Goal: Task Accomplishment & Management: Complete application form

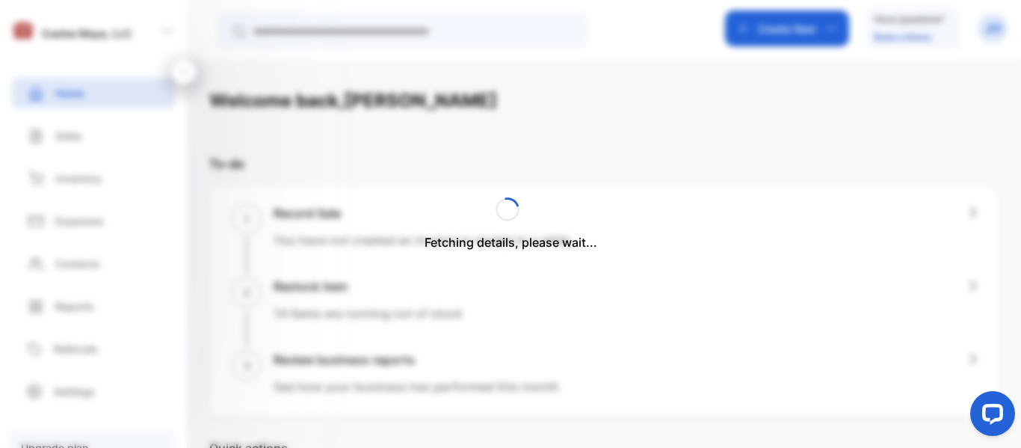
click at [765, 42] on div "Fetching details, please wait..." at bounding box center [510, 224] width 1021 height 448
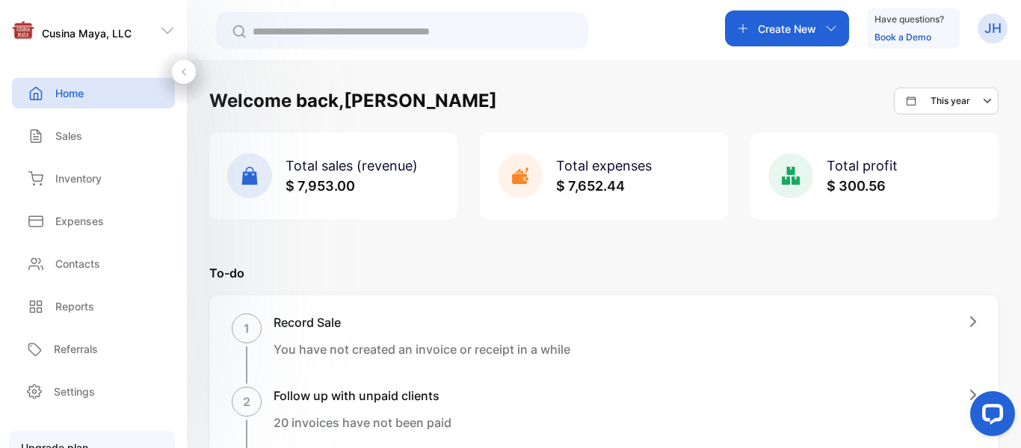
click at [745, 29] on icon "button" at bounding box center [743, 28] width 12 height 12
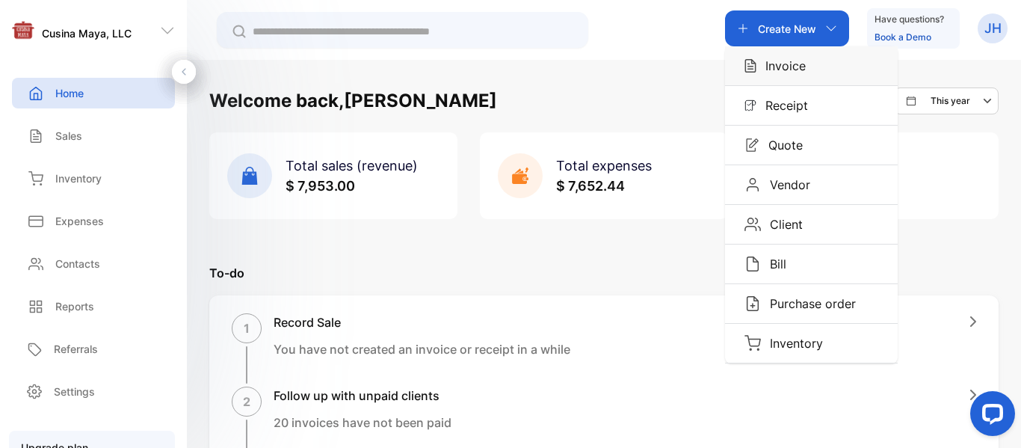
click at [802, 69] on p "Invoice" at bounding box center [780, 66] width 49 height 18
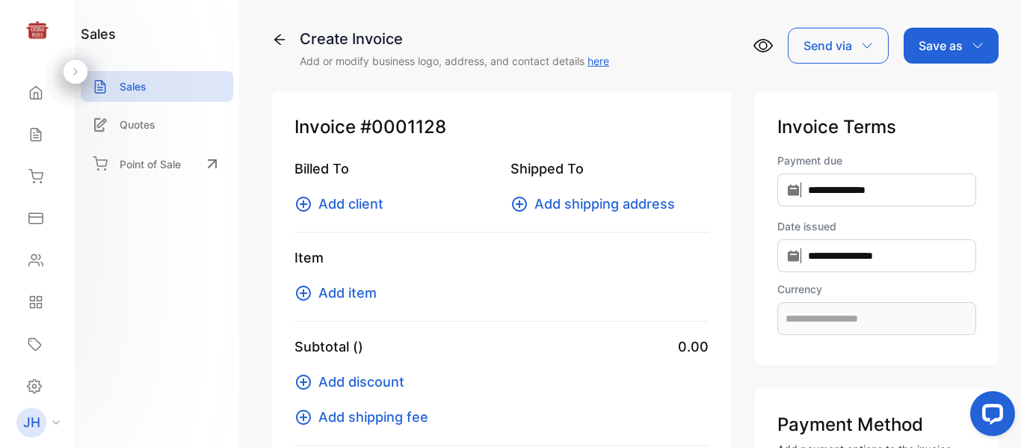
type input "**********"
click at [349, 200] on span "Add client" at bounding box center [350, 204] width 65 height 20
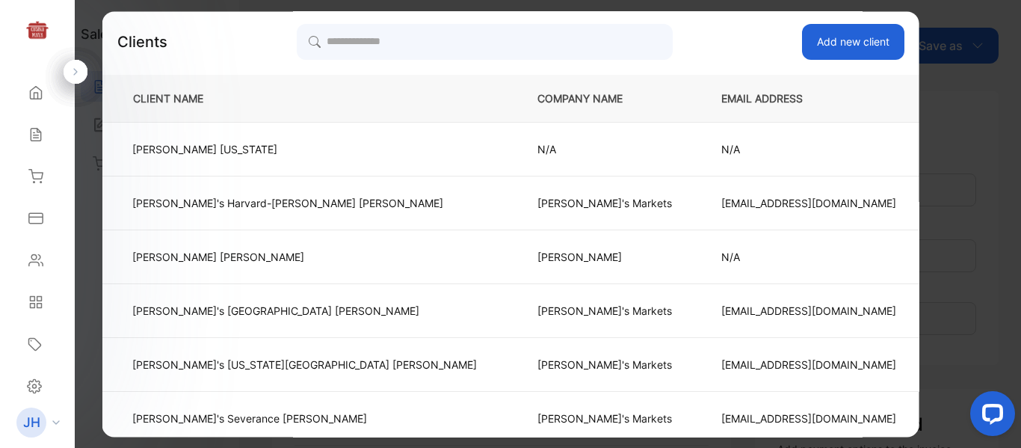
scroll to position [60, 0]
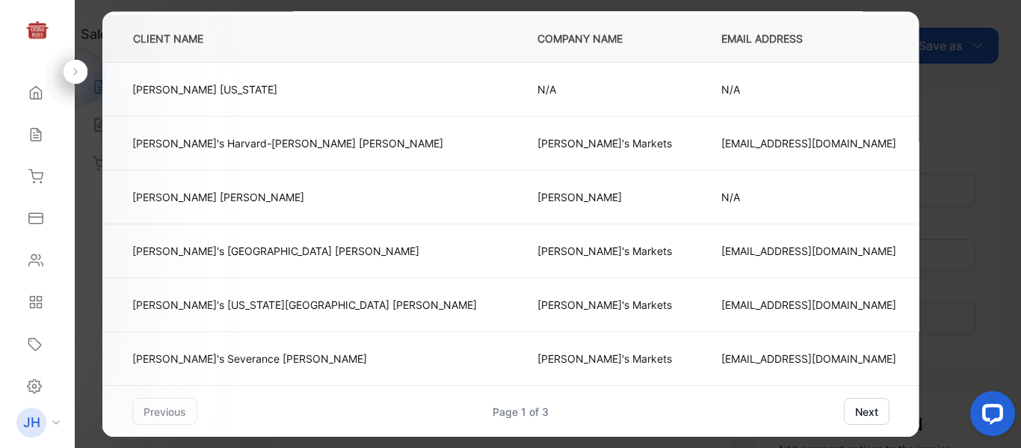
click at [843, 411] on button "next" at bounding box center [866, 410] width 46 height 27
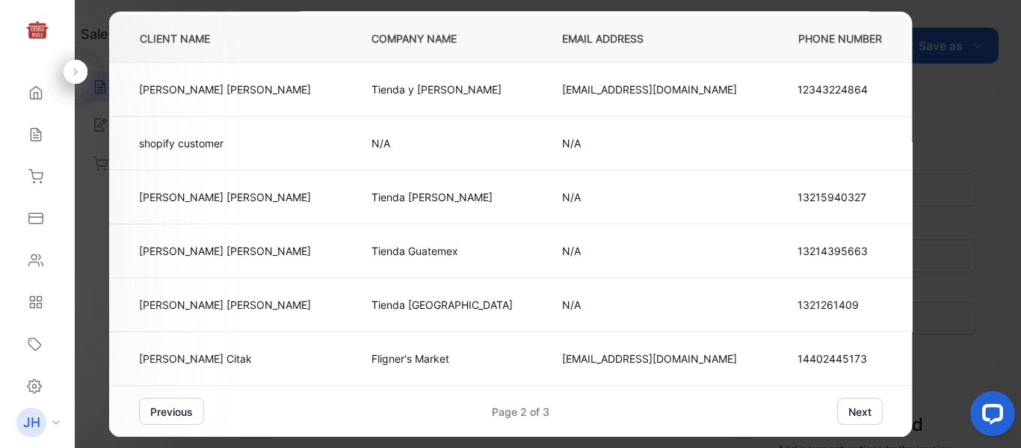
click at [837, 414] on button "next" at bounding box center [860, 410] width 46 height 27
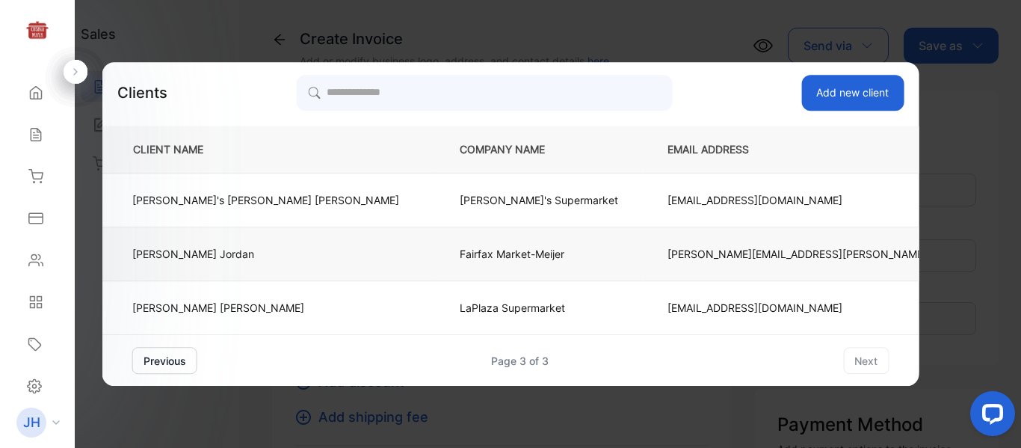
click at [459, 258] on p "Fairfax Market-Meijer" at bounding box center [538, 254] width 158 height 16
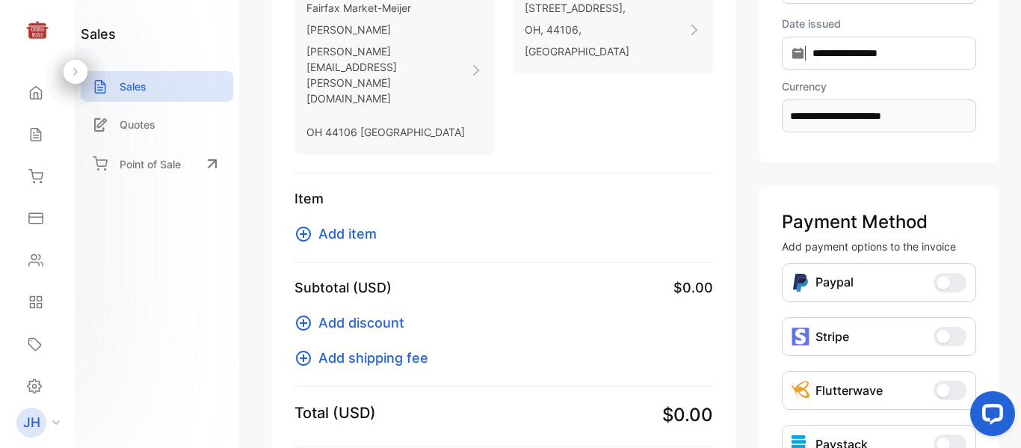
scroll to position [226, 0]
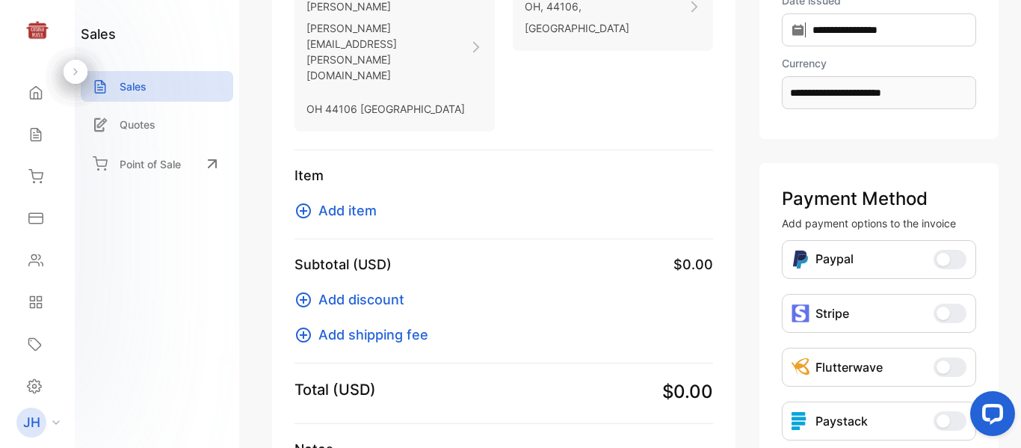
click at [359, 200] on span "Add item" at bounding box center [347, 210] width 58 height 20
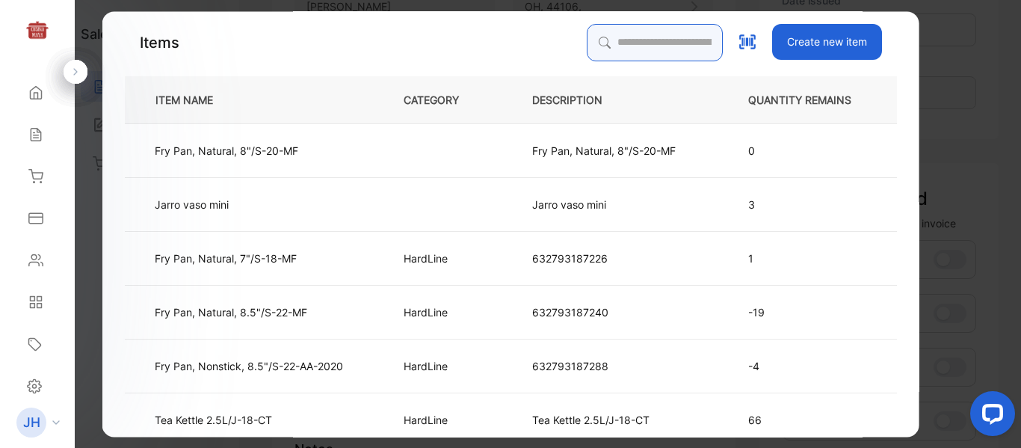
click at [613, 43] on input "search" at bounding box center [654, 42] width 136 height 37
type input "***"
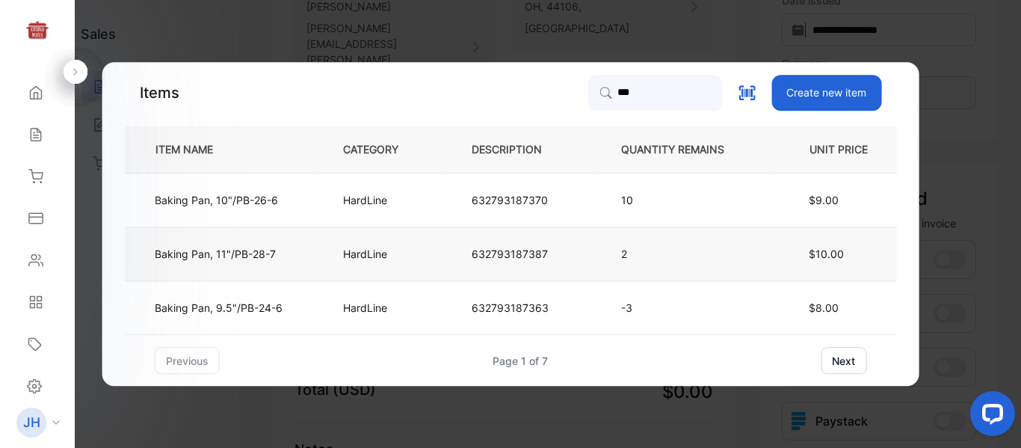
click at [577, 259] on td "632793187387" at bounding box center [521, 254] width 149 height 54
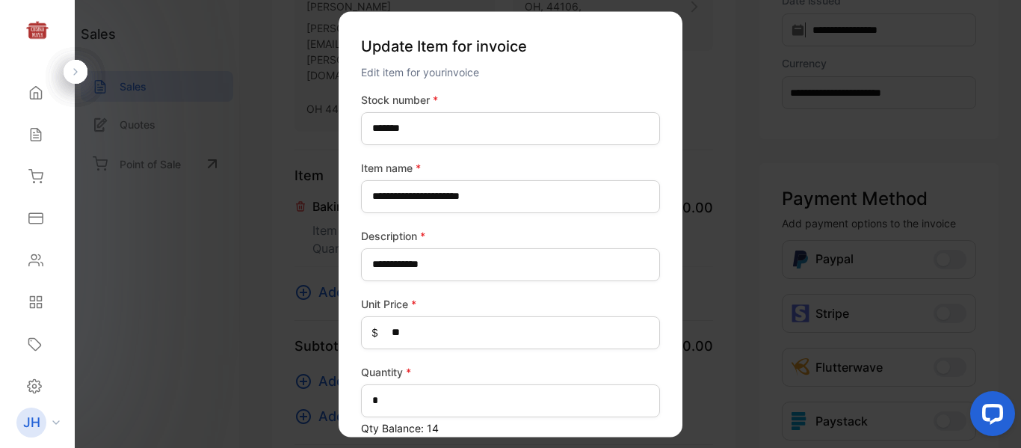
type number-inputstocknumber "*******"
type name-inputItem_Name "**********"
type input "**********"
type Price-inputprice "**"
type input "*"
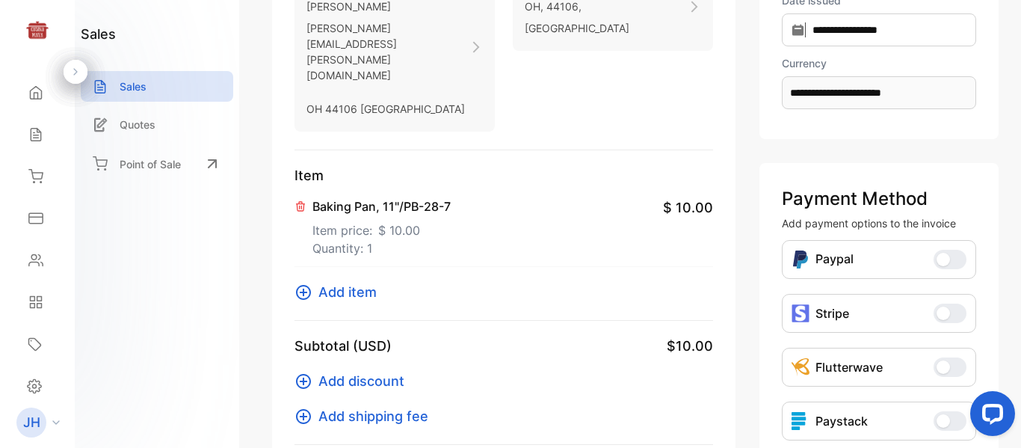
click at [399, 221] on span "$ 10.00" at bounding box center [399, 230] width 42 height 18
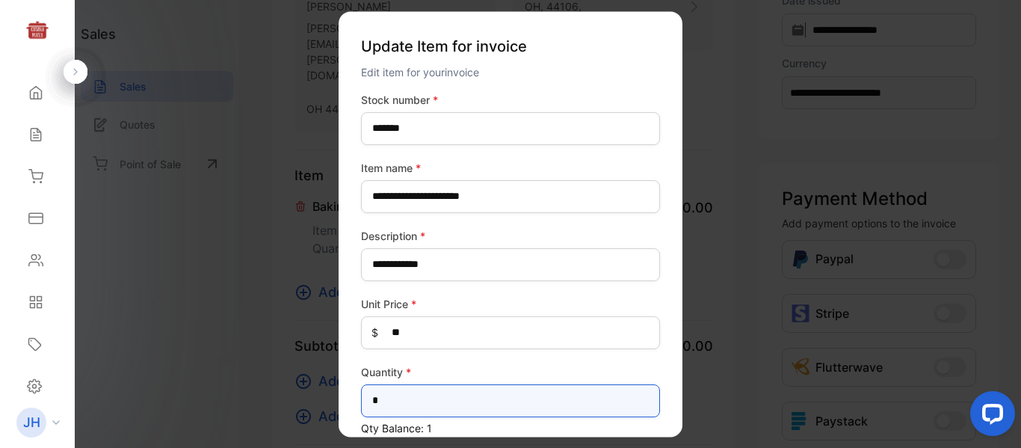
click at [449, 403] on input "*" at bounding box center [510, 400] width 299 height 33
type input "*"
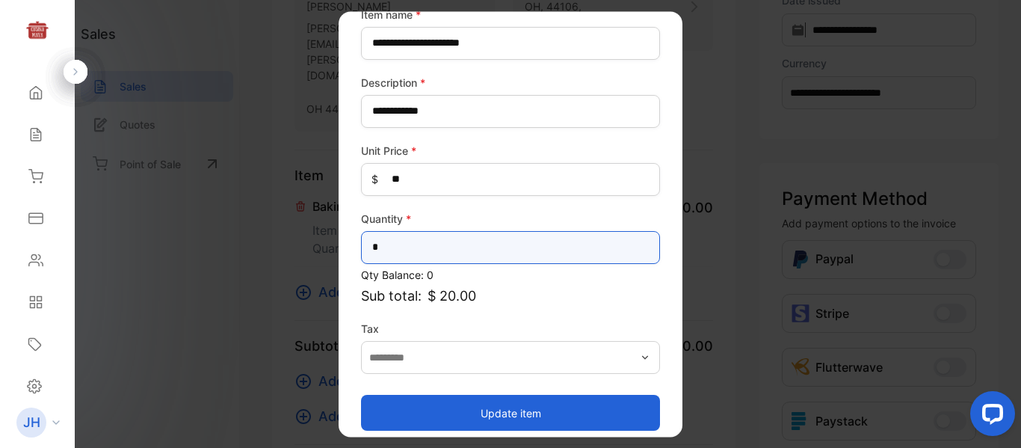
scroll to position [165, 0]
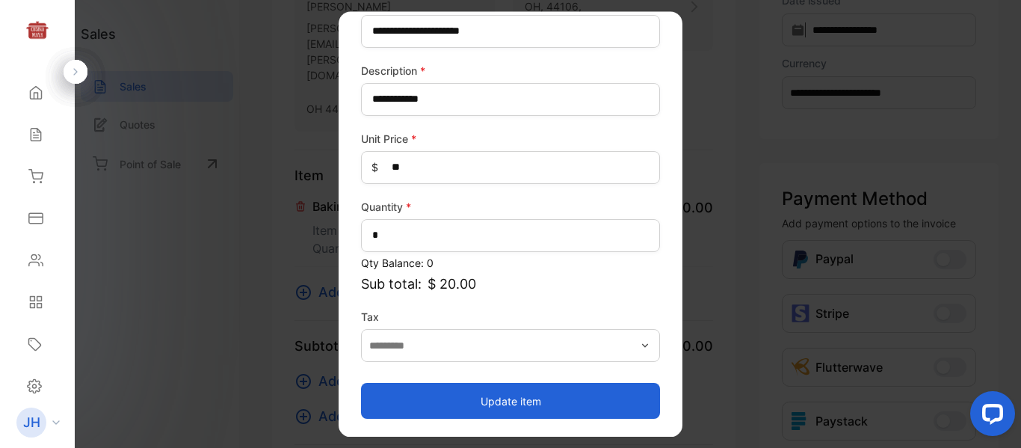
click at [569, 407] on button "Update item" at bounding box center [510, 401] width 299 height 36
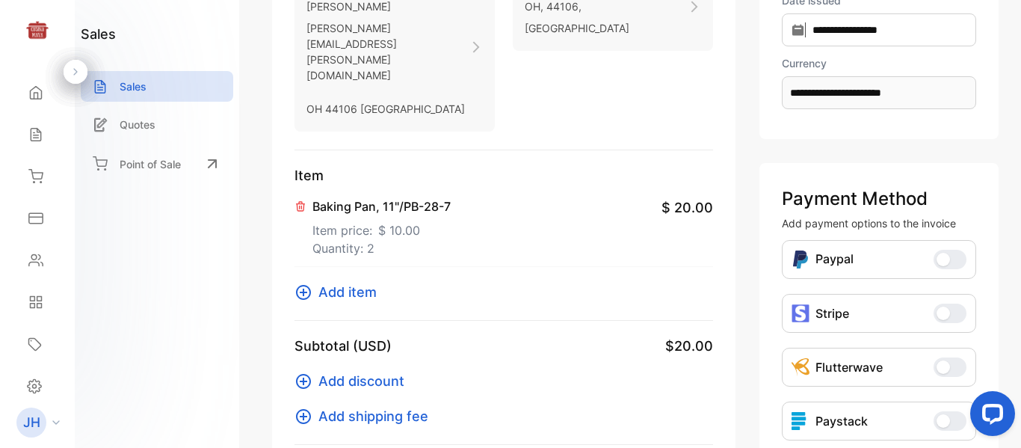
click at [363, 282] on span "Add item" at bounding box center [347, 292] width 58 height 20
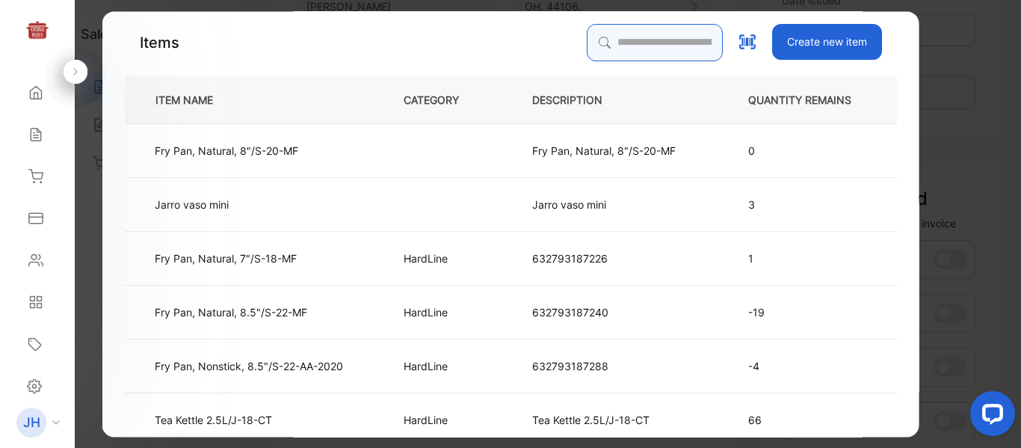
click at [608, 45] on input "search" at bounding box center [654, 42] width 136 height 37
type input "***"
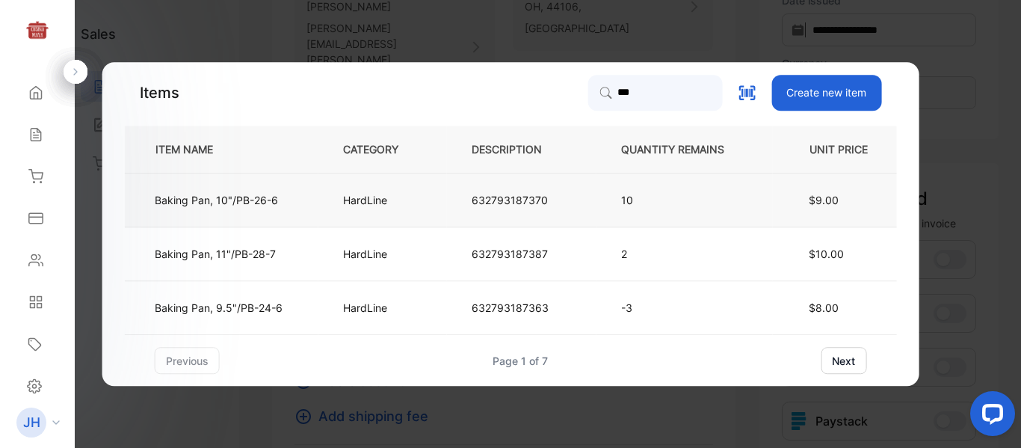
click at [431, 204] on td "HardLine" at bounding box center [382, 200] width 129 height 54
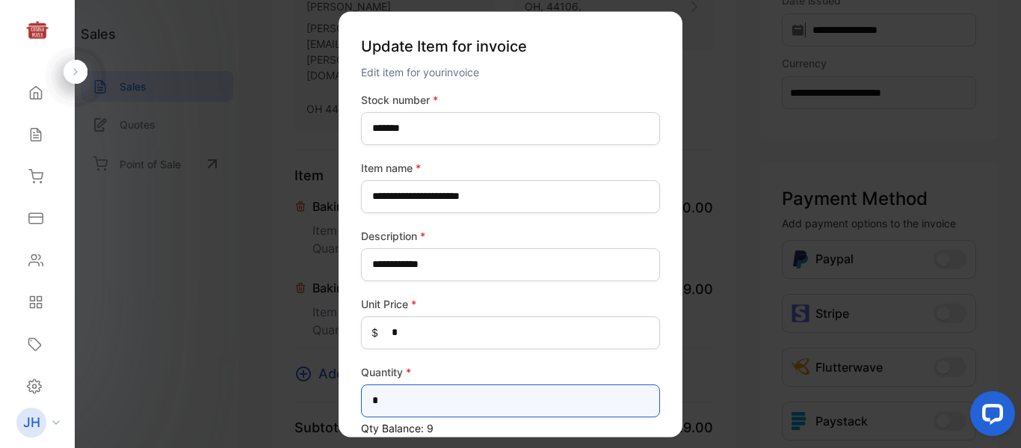
click at [430, 404] on input "*" at bounding box center [510, 400] width 299 height 33
type input "*"
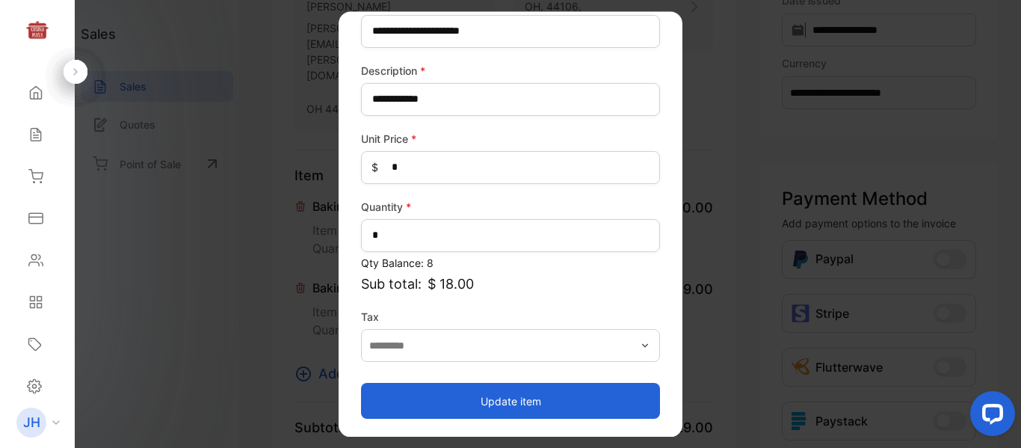
click at [549, 410] on button "Update item" at bounding box center [510, 401] width 299 height 36
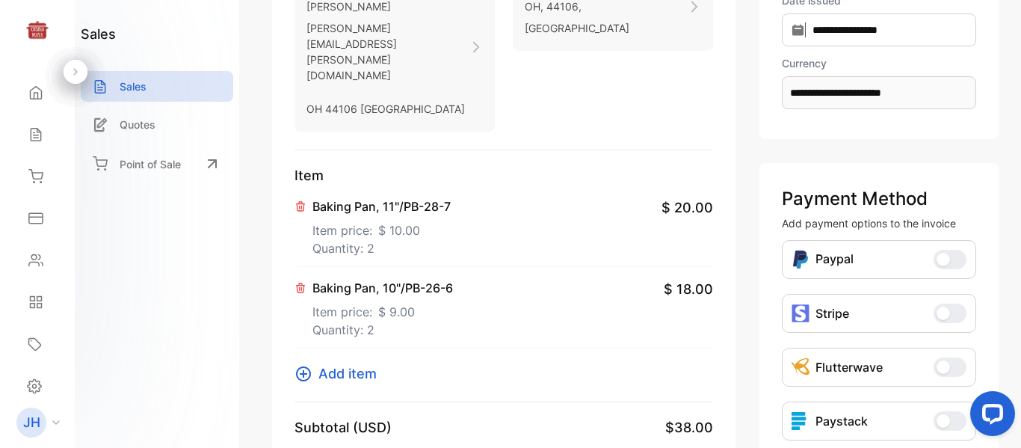
click at [362, 363] on span "Add item" at bounding box center [347, 373] width 58 height 20
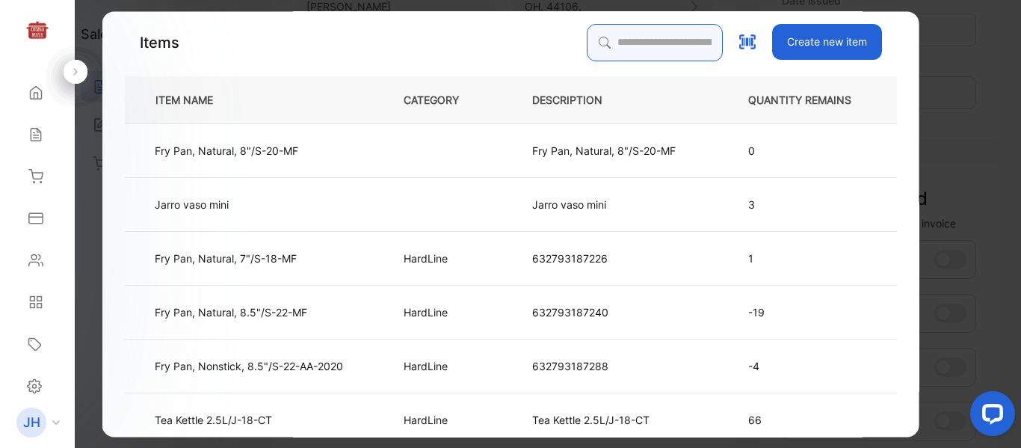
click at [613, 40] on input "search" at bounding box center [654, 42] width 136 height 37
type input "***"
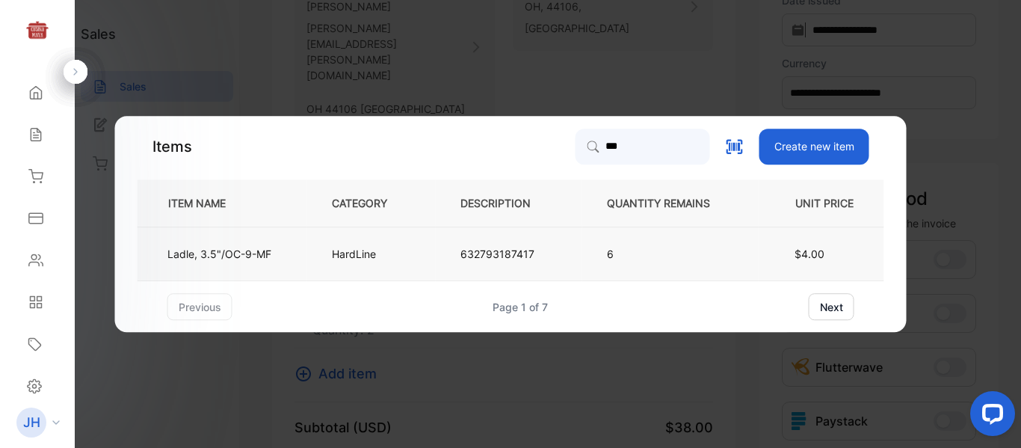
click at [514, 258] on p "632793187417" at bounding box center [497, 254] width 74 height 16
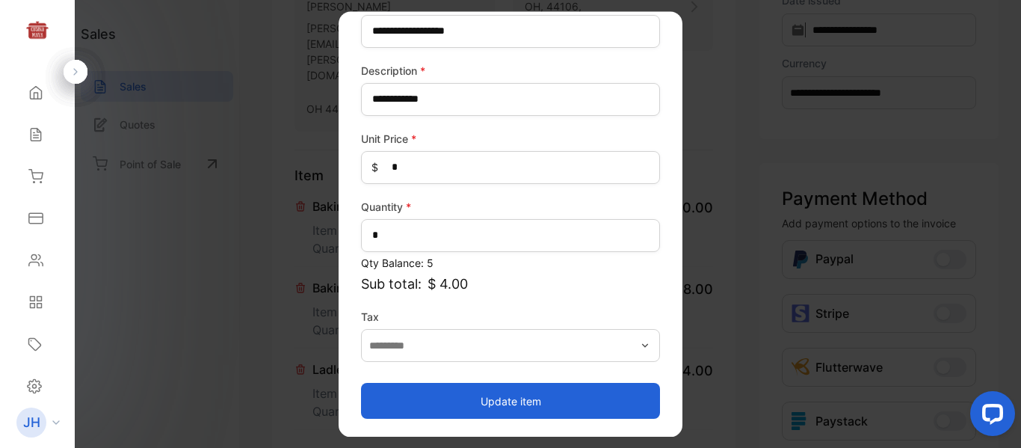
click at [572, 401] on button "Update item" at bounding box center [510, 401] width 299 height 36
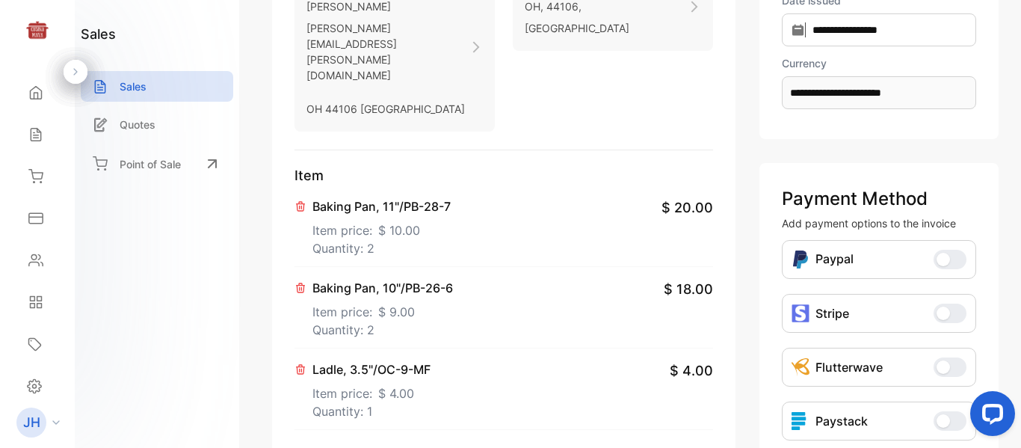
click at [380, 445] on button "Add item" at bounding box center [339, 455] width 91 height 20
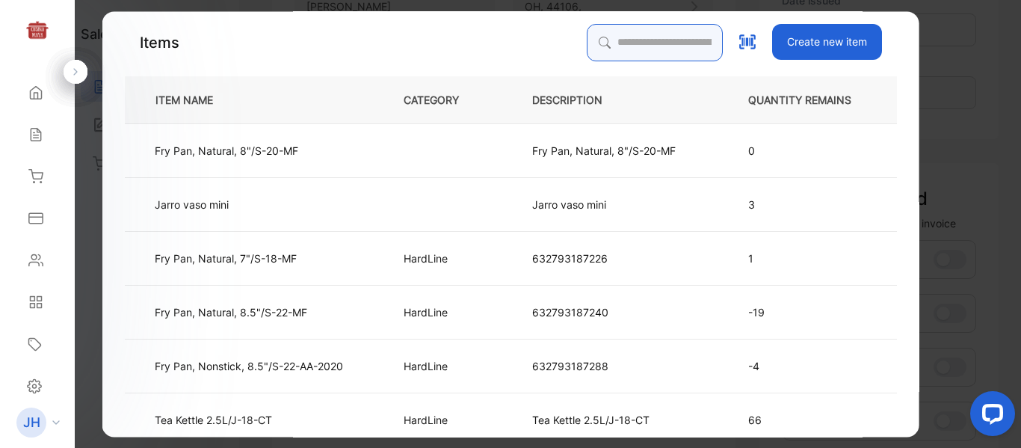
click at [641, 47] on input "search" at bounding box center [654, 42] width 136 height 37
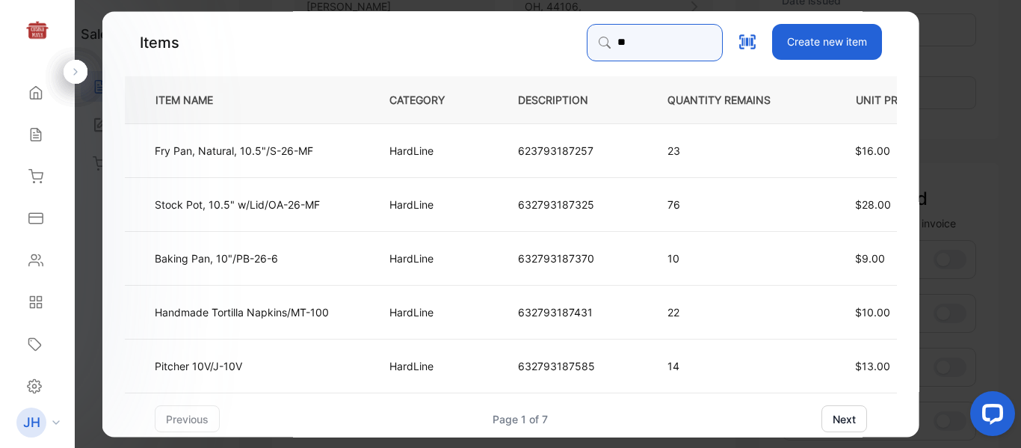
type input "*"
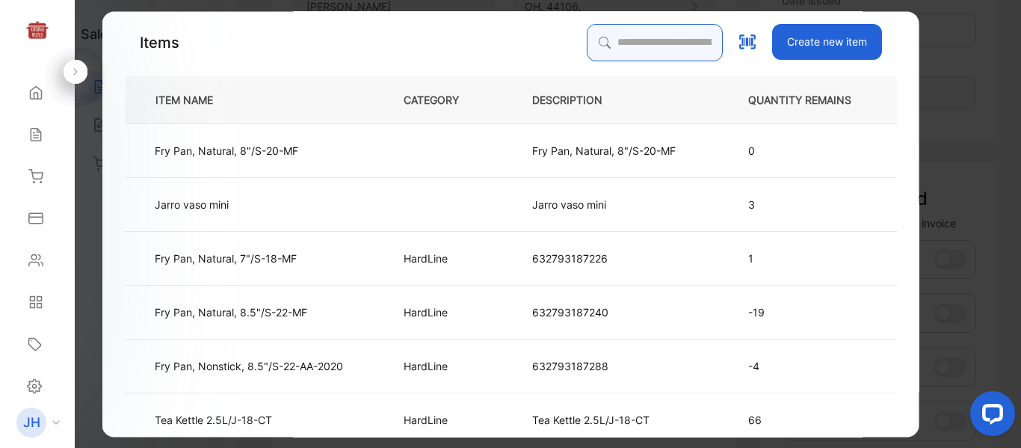
click at [592, 46] on input "search" at bounding box center [654, 42] width 136 height 37
type input "**"
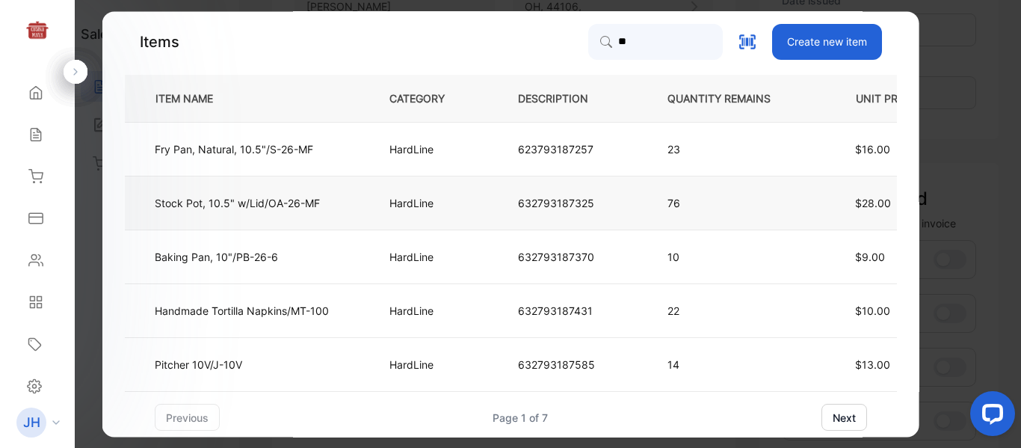
click at [291, 214] on td "Stock Pot, 10.5" w/Lid/OA-26-MF" at bounding box center [245, 203] width 240 height 54
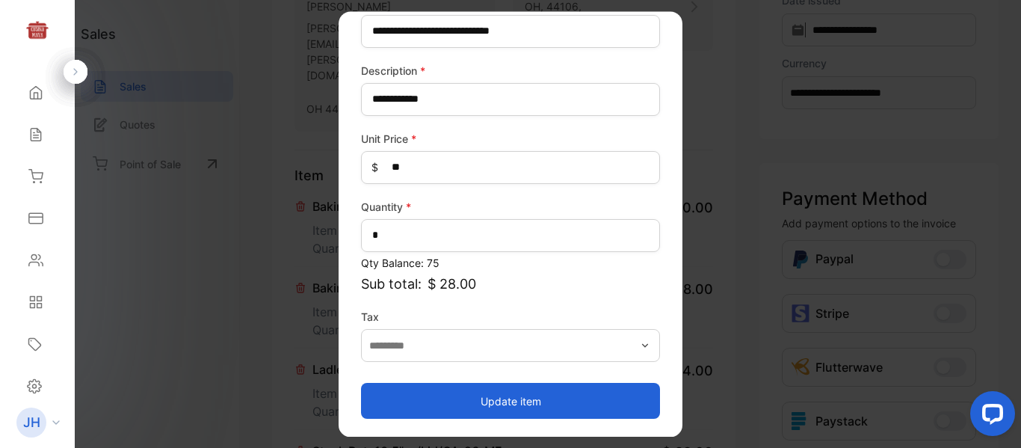
click at [559, 398] on button "Update item" at bounding box center [510, 401] width 299 height 36
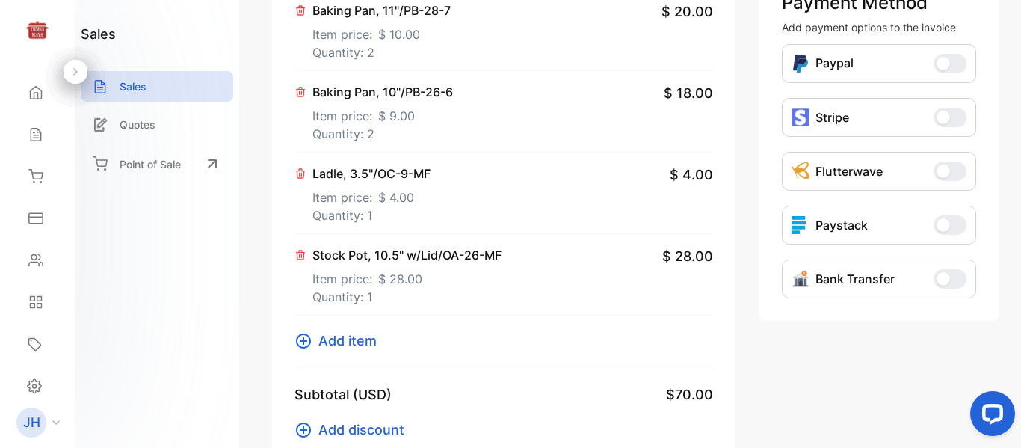
scroll to position [423, 0]
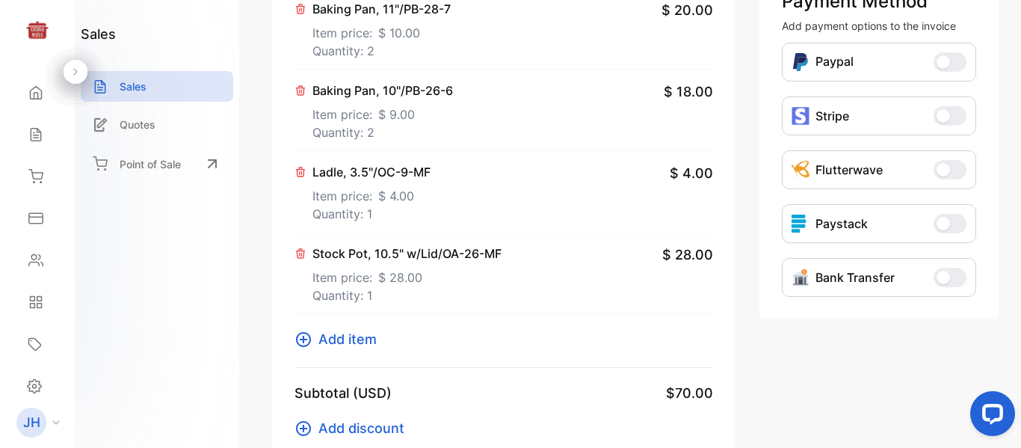
click at [360, 329] on span "Add item" at bounding box center [347, 339] width 58 height 20
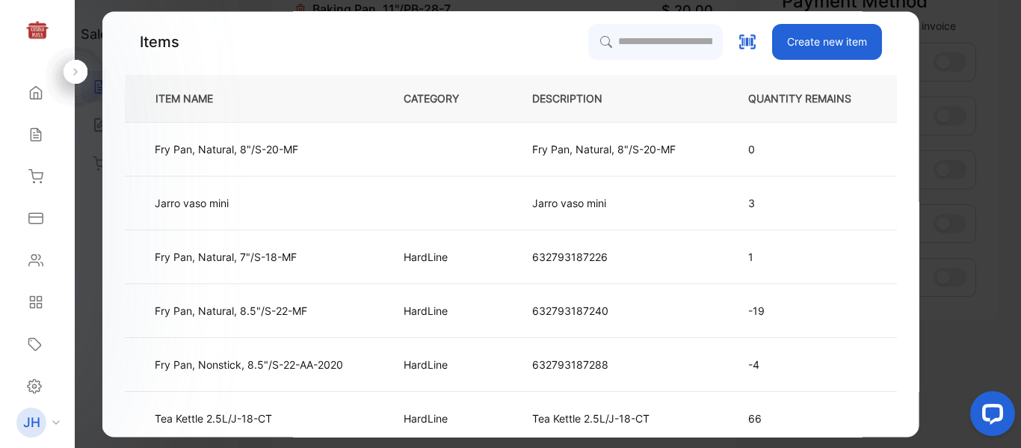
scroll to position [60, 0]
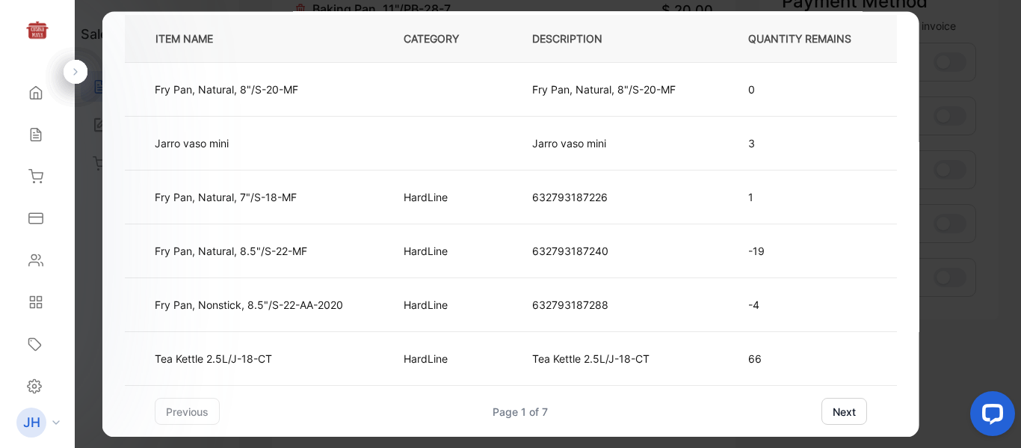
click at [838, 413] on button "next" at bounding box center [843, 410] width 46 height 27
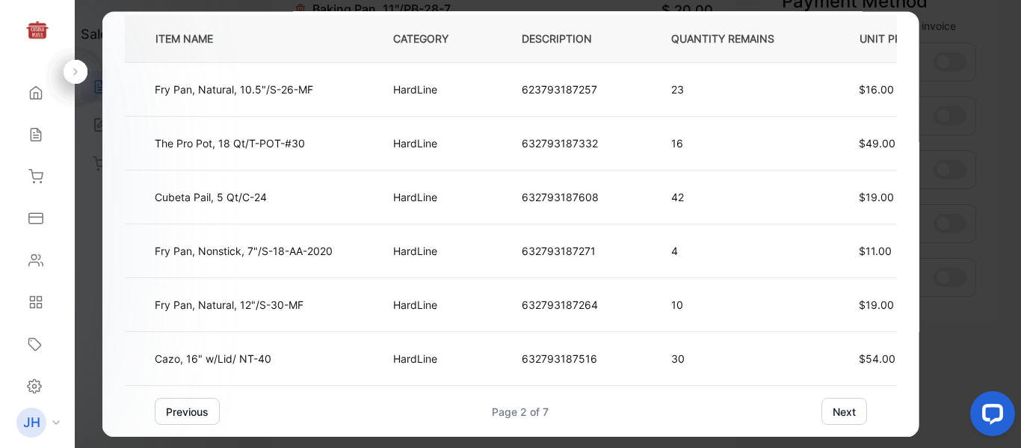
click at [841, 410] on button "next" at bounding box center [843, 410] width 46 height 27
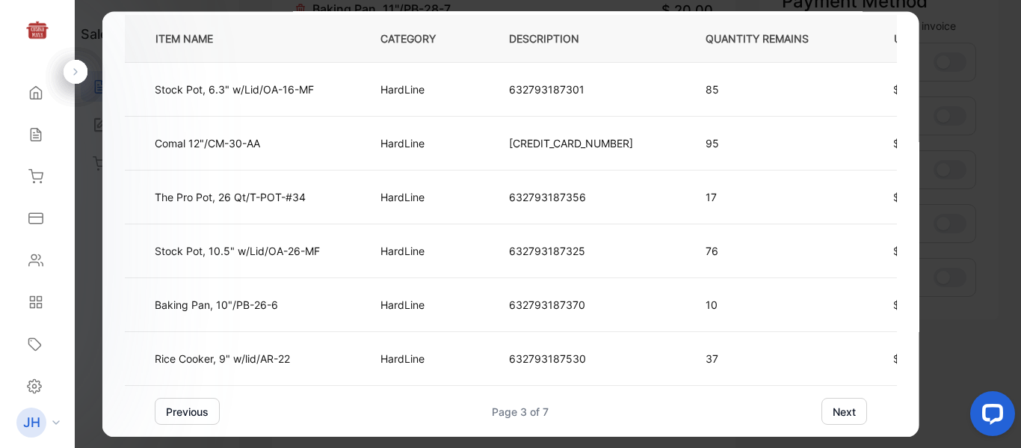
click at [846, 415] on button "next" at bounding box center [843, 410] width 46 height 27
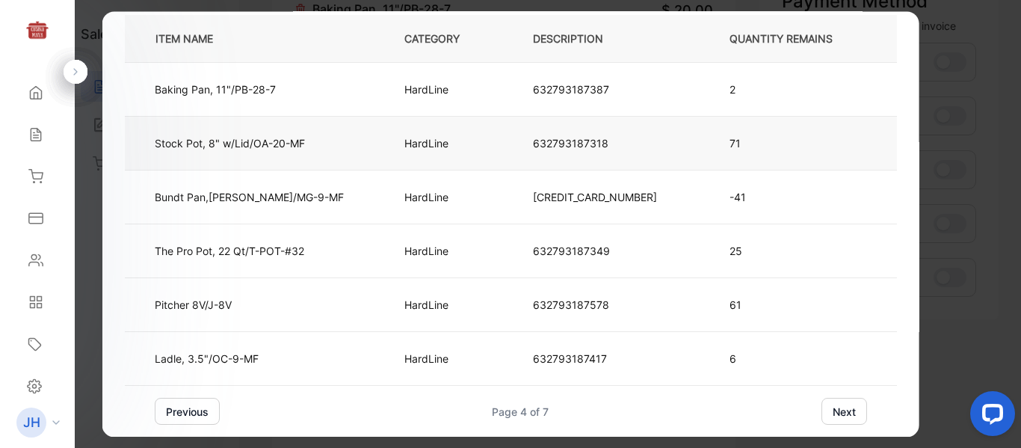
click at [347, 156] on td "Stock Pot, 8" w/Lid/OA-20-MF" at bounding box center [252, 144] width 255 height 54
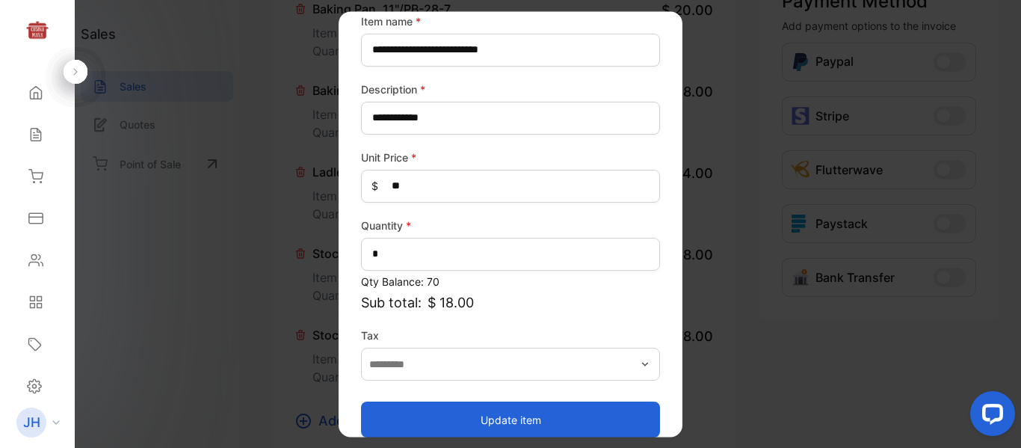
scroll to position [165, 0]
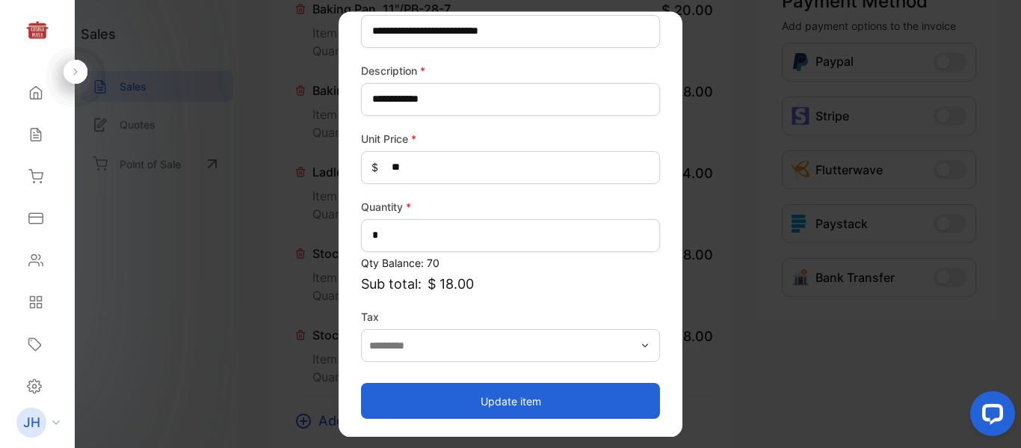
click at [576, 414] on button "Update item" at bounding box center [510, 401] width 299 height 36
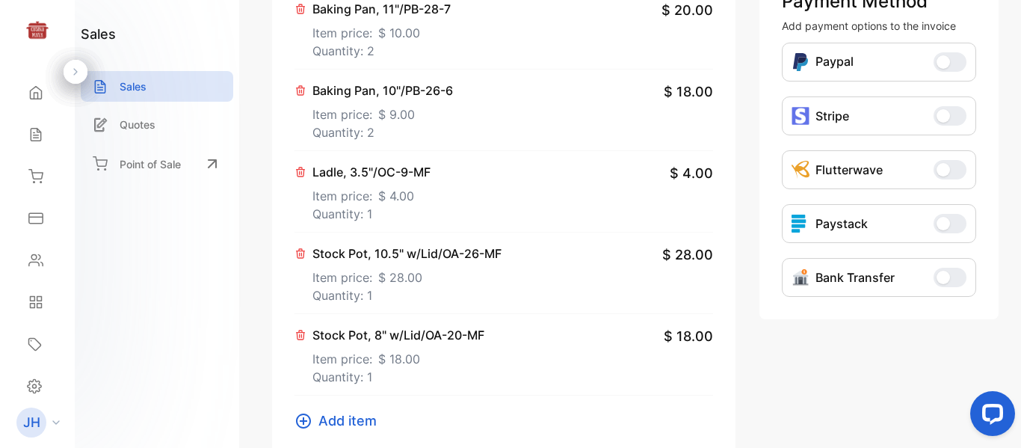
click at [334, 410] on span "Add item" at bounding box center [347, 420] width 58 height 20
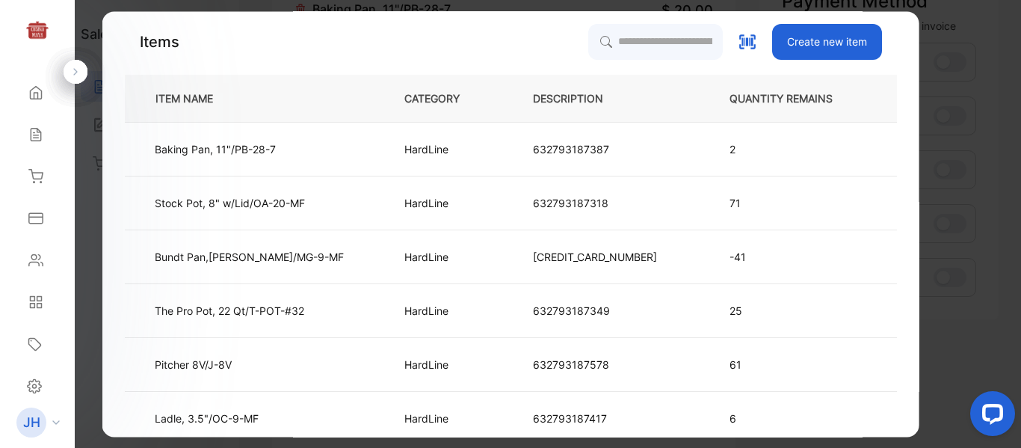
scroll to position [60, 0]
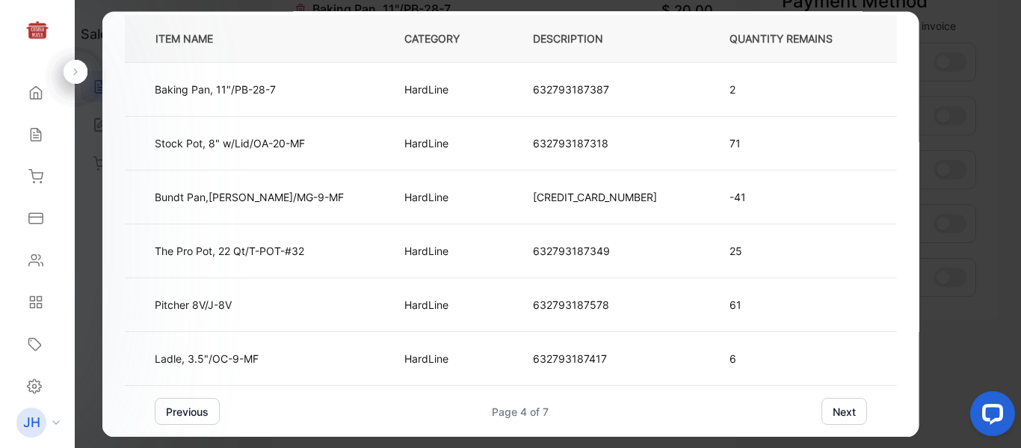
click at [203, 416] on button "previous" at bounding box center [187, 410] width 65 height 27
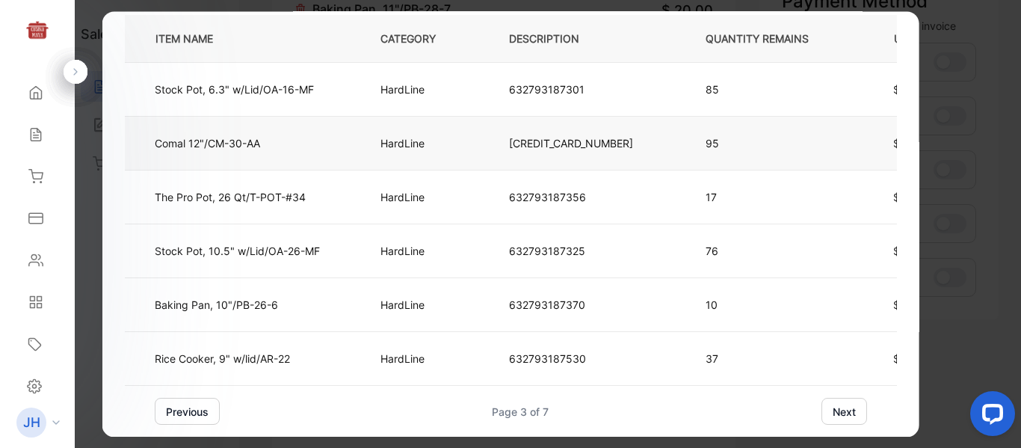
click at [253, 140] on p "Comal 12"/CM-30-AA" at bounding box center [207, 143] width 105 height 16
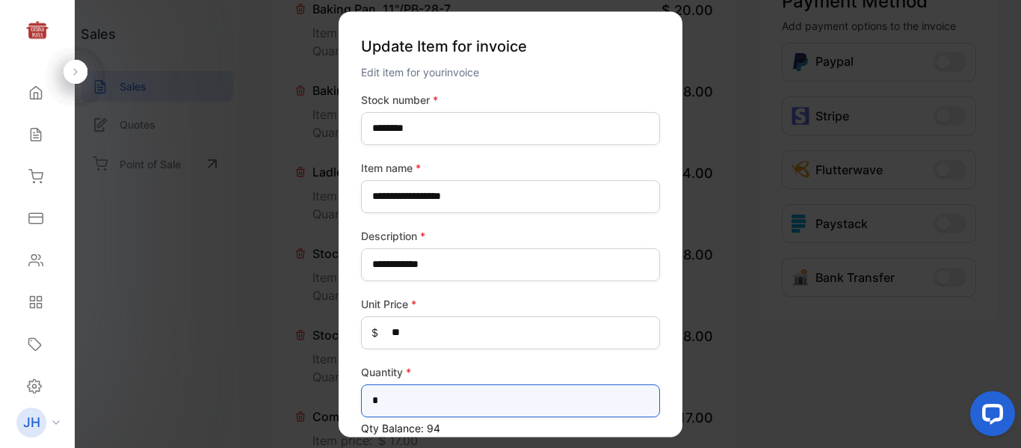
click at [428, 400] on input "*" at bounding box center [510, 400] width 299 height 33
type input "*"
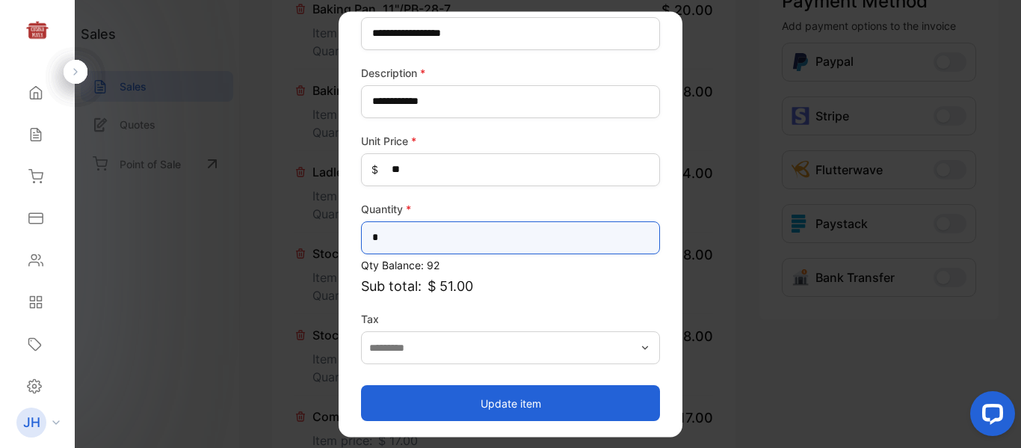
scroll to position [165, 0]
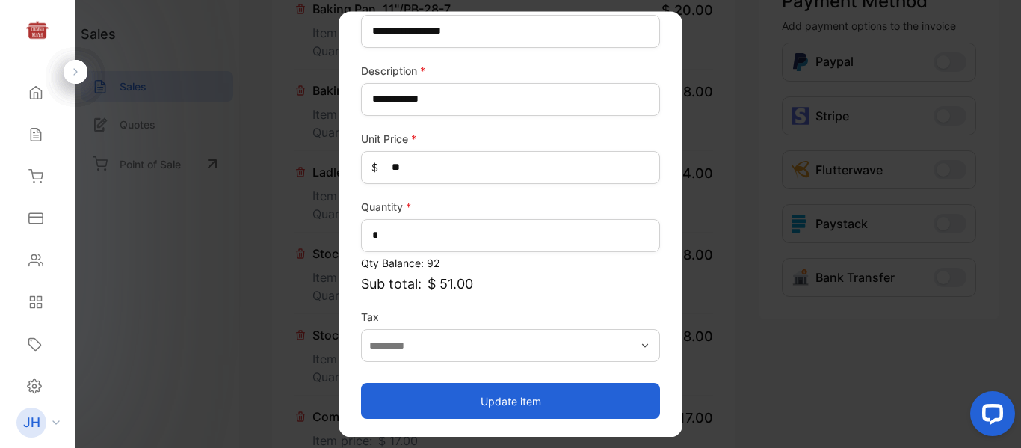
click at [566, 405] on button "Update item" at bounding box center [510, 401] width 299 height 36
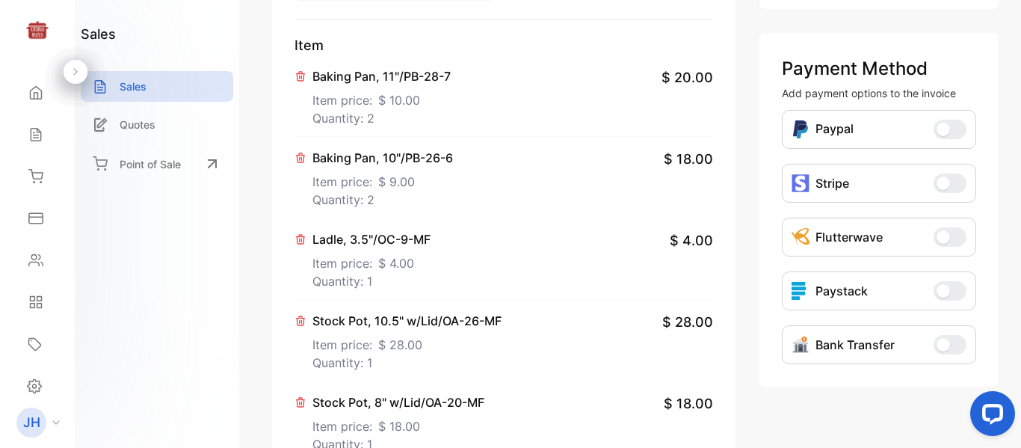
scroll to position [355, 0]
click at [759, 224] on div "Payment Method Add payment options to the invoice Paypal Paypal Stripe Stripe F…" at bounding box center [878, 210] width 239 height 353
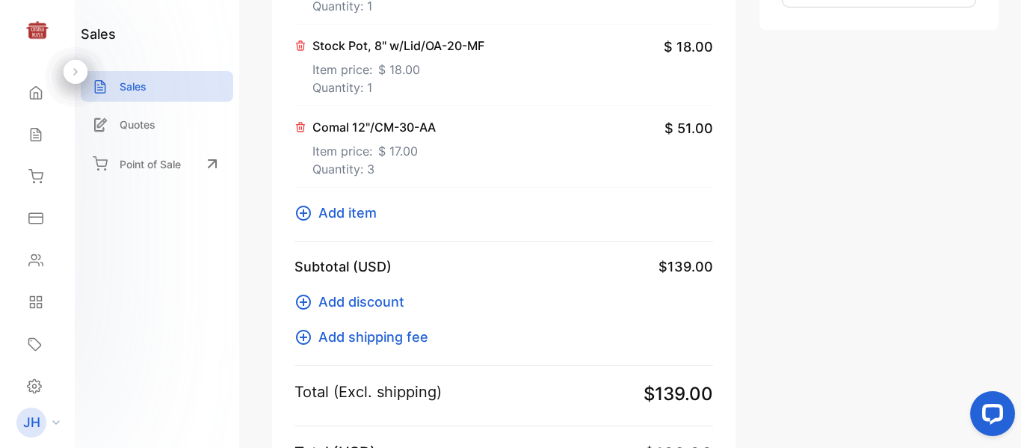
scroll to position [713, 0]
click at [359, 202] on span "Add item" at bounding box center [347, 212] width 58 height 20
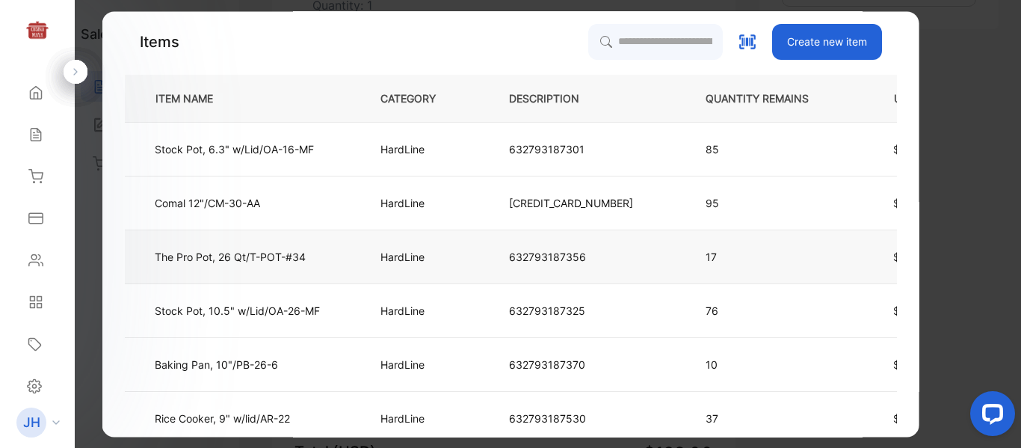
scroll to position [60, 0]
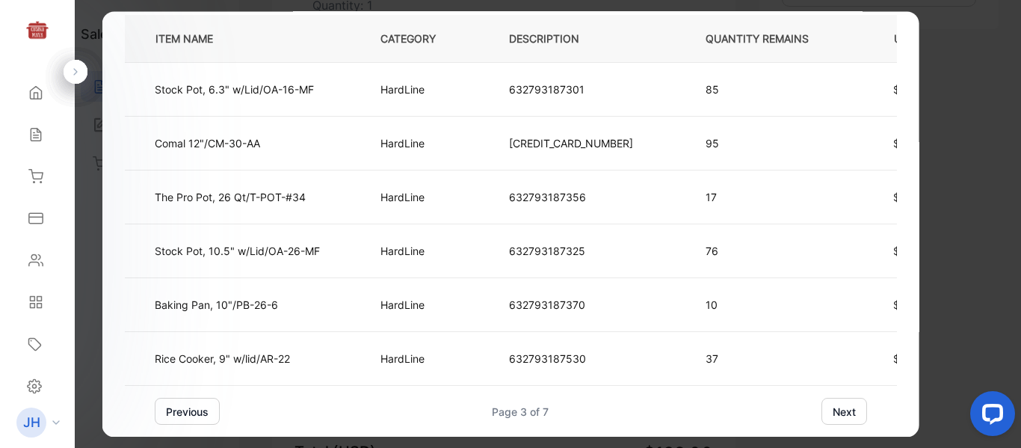
click at [205, 418] on button "previous" at bounding box center [187, 410] width 65 height 27
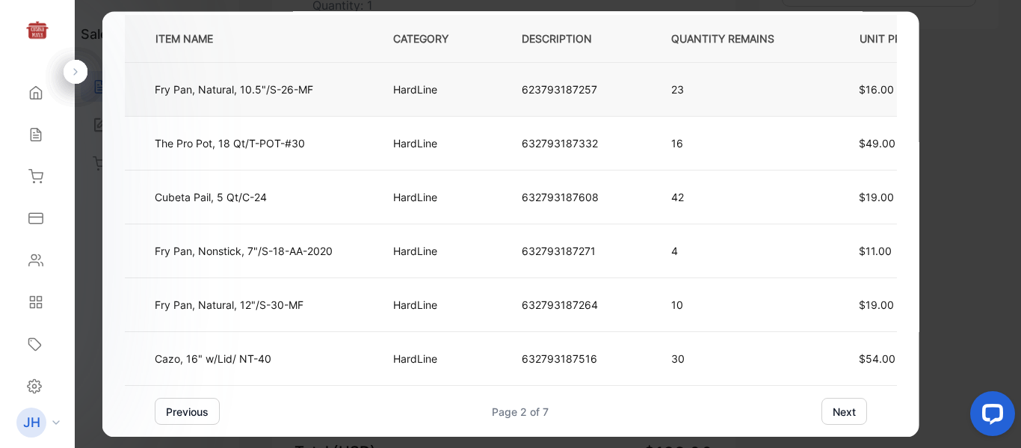
click at [318, 88] on td "Fry Pan, Natural, 10.5"/S-26-MF" at bounding box center [247, 90] width 244 height 54
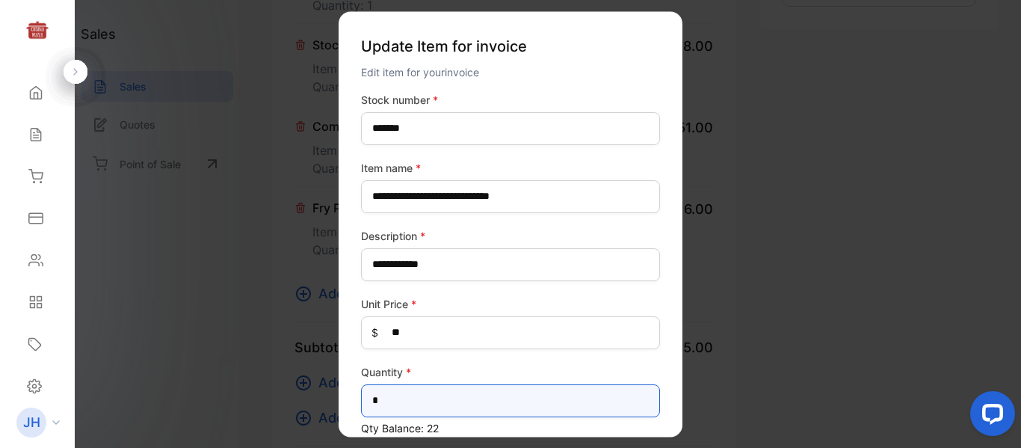
click at [422, 401] on input "*" at bounding box center [510, 400] width 299 height 33
type input "*"
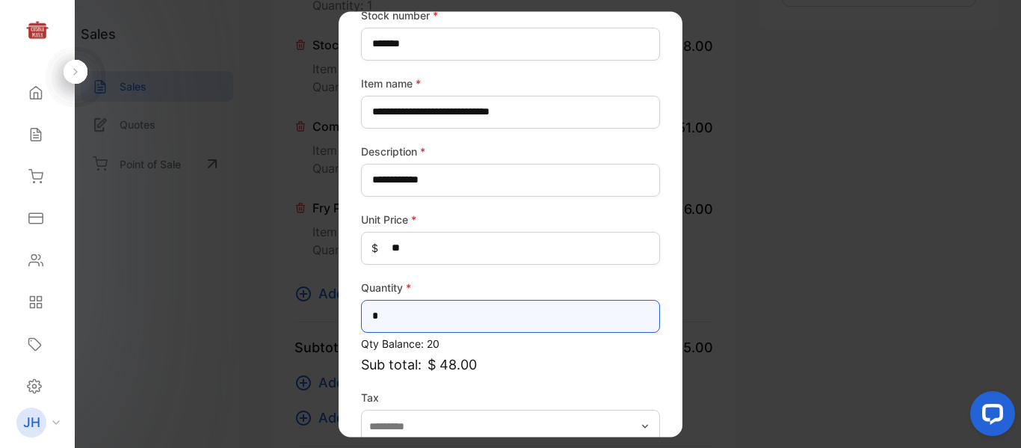
scroll to position [165, 0]
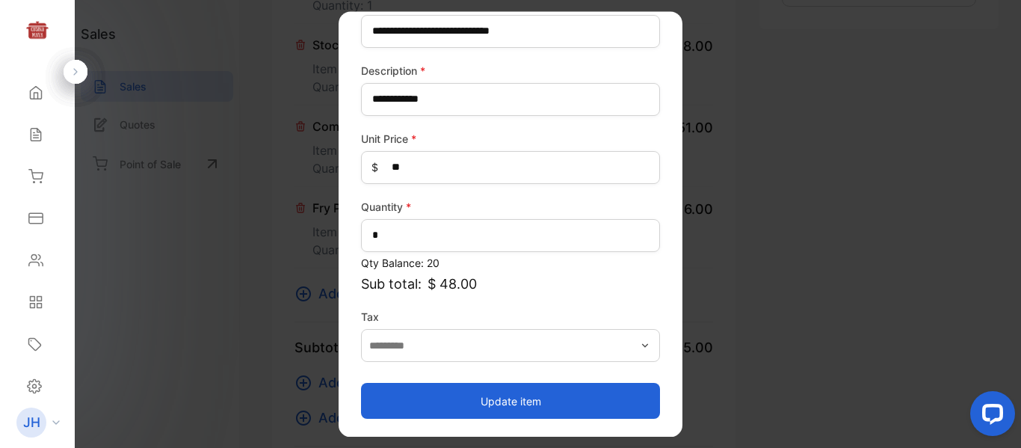
click at [542, 414] on button "Update item" at bounding box center [510, 401] width 299 height 36
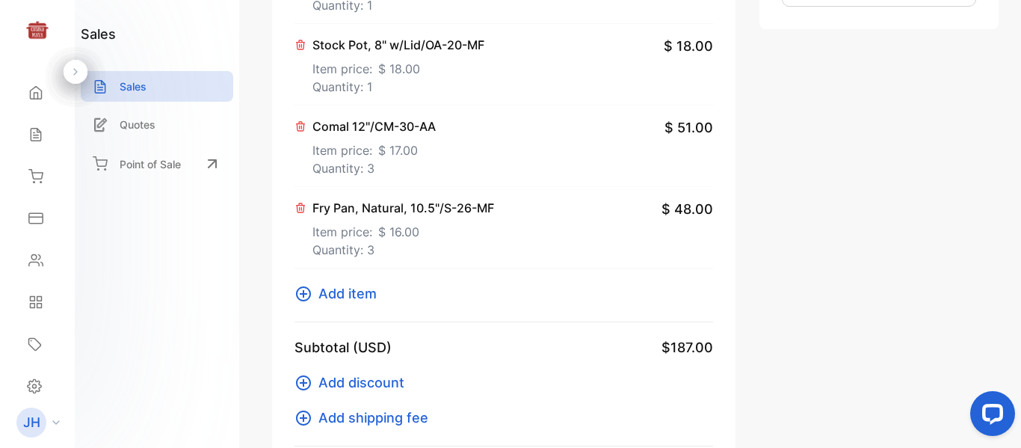
click at [347, 285] on div "Item Baking Pan, 11"/PB-28-7 Item price: $ 10.00 Quantity: 2 $ 20.00 Baking Pan…" at bounding box center [503, 0] width 418 height 644
click at [315, 283] on button "Add item" at bounding box center [339, 293] width 91 height 20
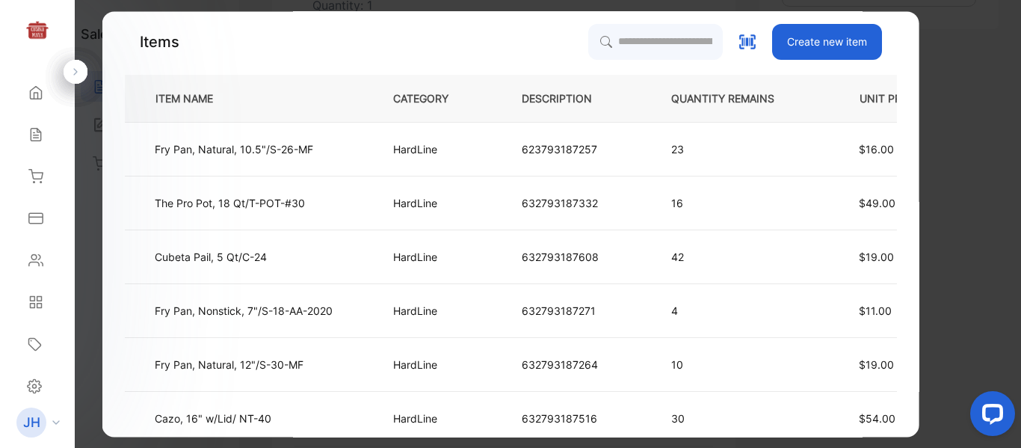
scroll to position [60, 0]
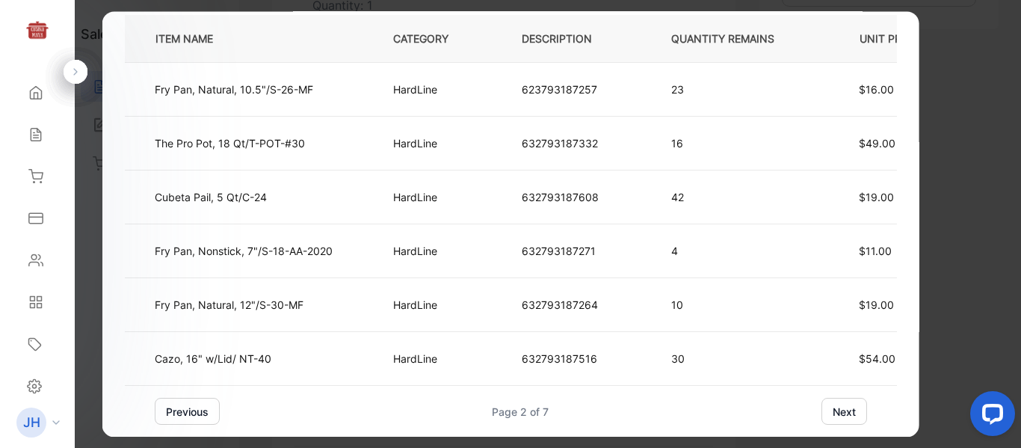
click at [212, 419] on button "previous" at bounding box center [187, 410] width 65 height 27
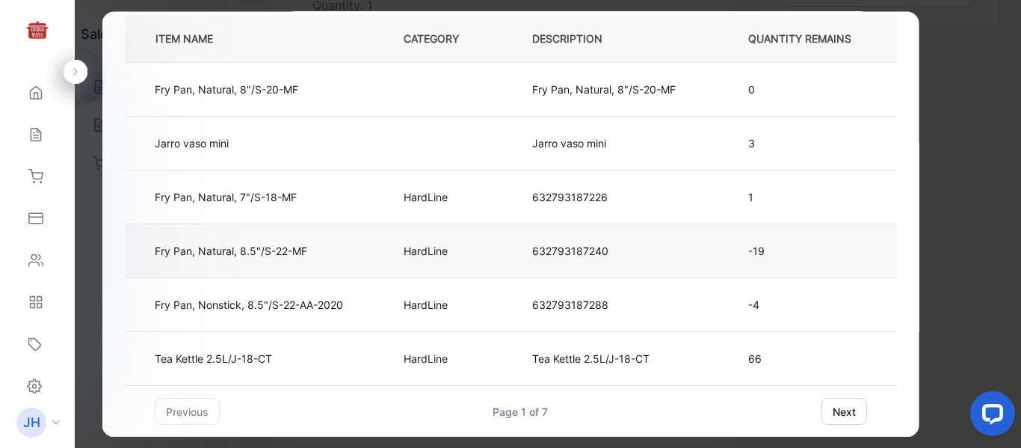
click at [272, 259] on td "Fry Pan, Natural, 8.5"/S-22-MF" at bounding box center [252, 251] width 254 height 54
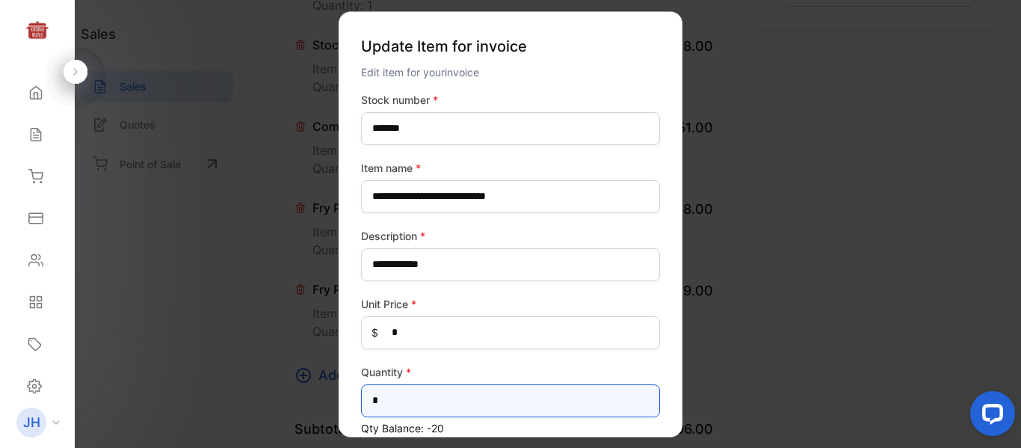
click at [432, 400] on input "*" at bounding box center [510, 400] width 299 height 33
type input "*"
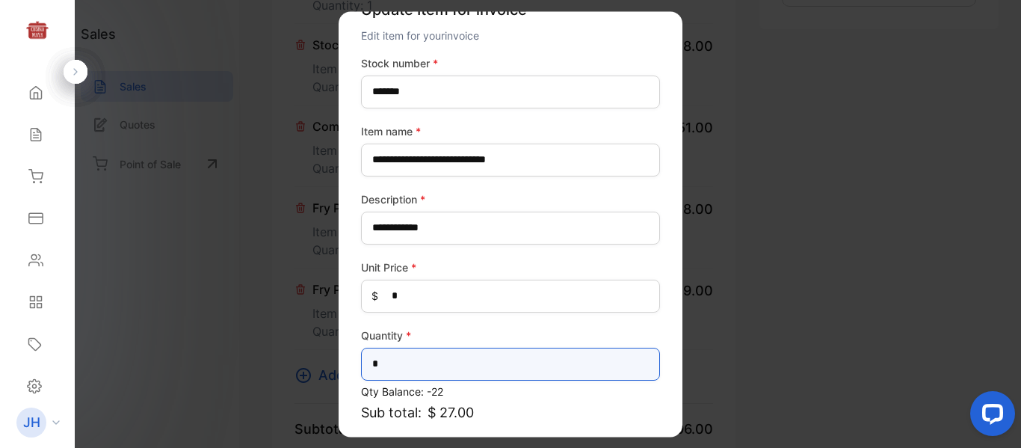
scroll to position [165, 0]
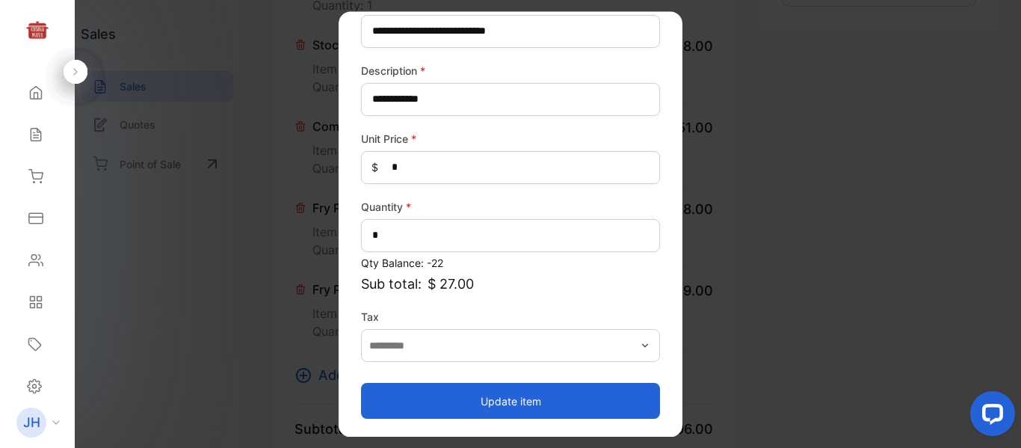
click at [531, 409] on button "Update item" at bounding box center [510, 401] width 299 height 36
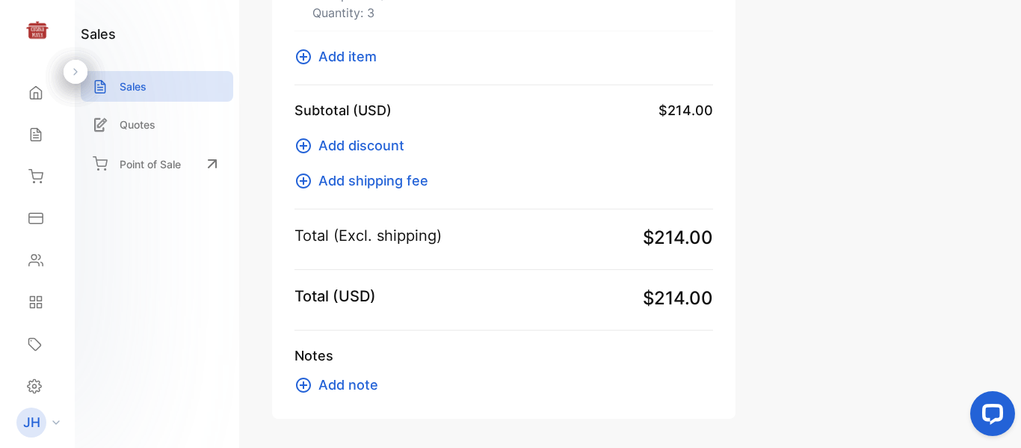
scroll to position [1033, 0]
click at [359, 373] on span "Add note" at bounding box center [348, 383] width 60 height 20
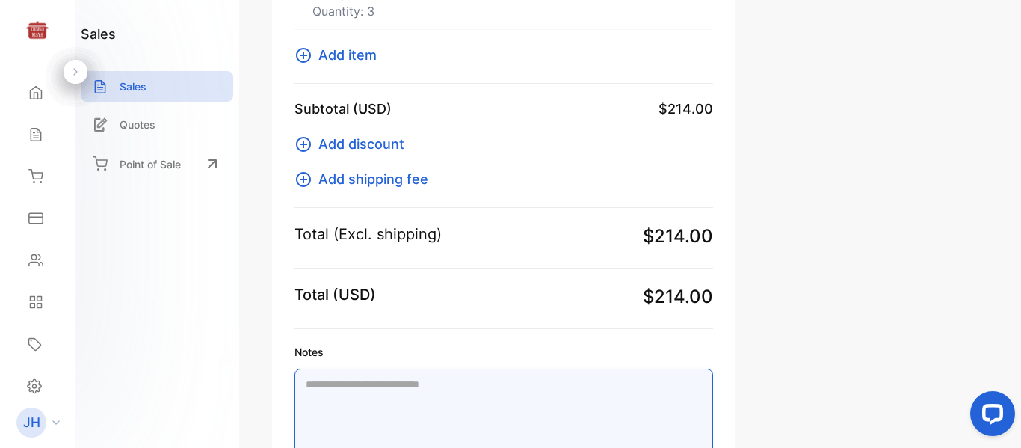
click at [477, 368] on textarea "Notes" at bounding box center [503, 415] width 418 height 95
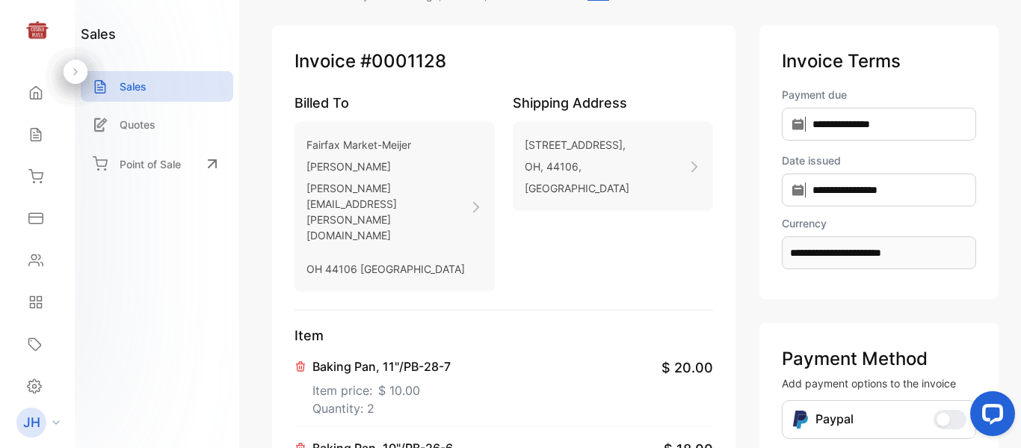
scroll to position [55, 0]
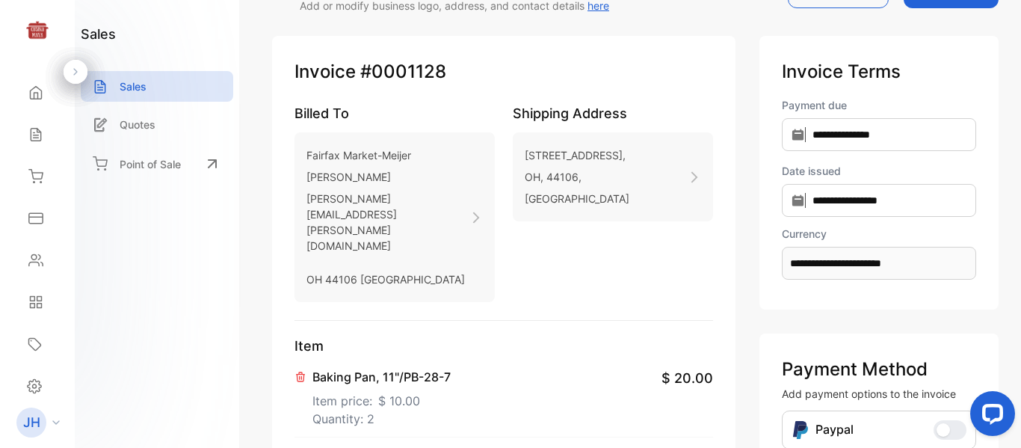
type textarea "**********"
click at [866, 139] on input "**********" at bounding box center [879, 134] width 194 height 33
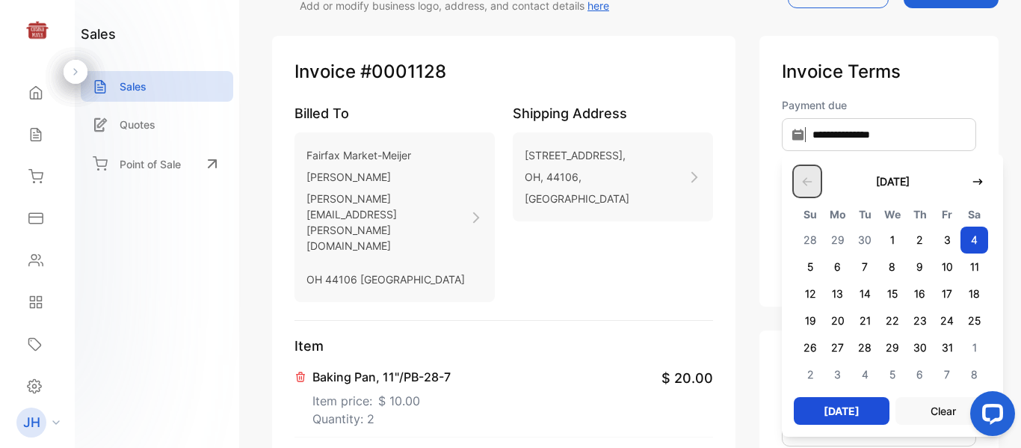
click at [802, 182] on icon "button" at bounding box center [807, 181] width 10 height 8
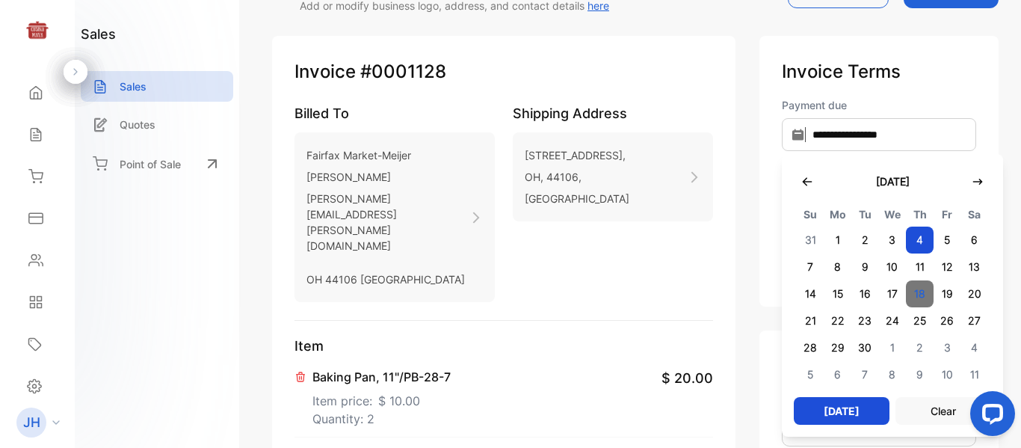
click at [906, 296] on span "18" at bounding box center [920, 293] width 28 height 27
type input "**********"
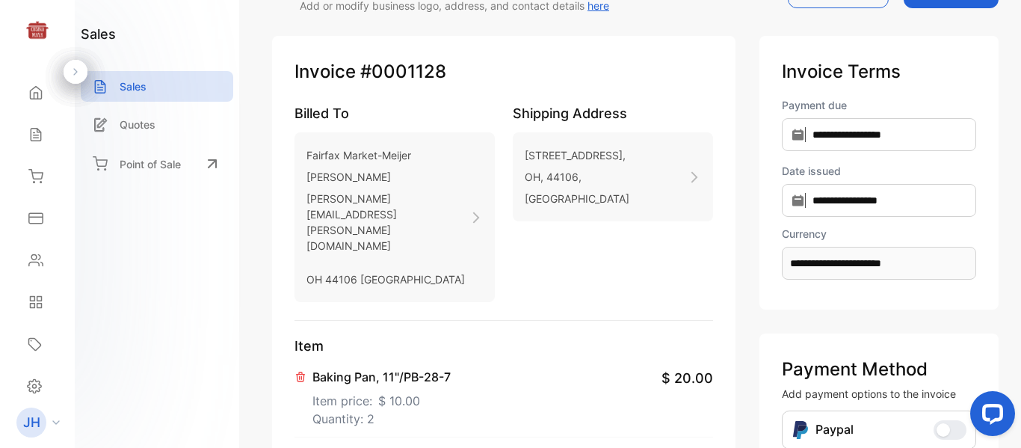
scroll to position [0, 0]
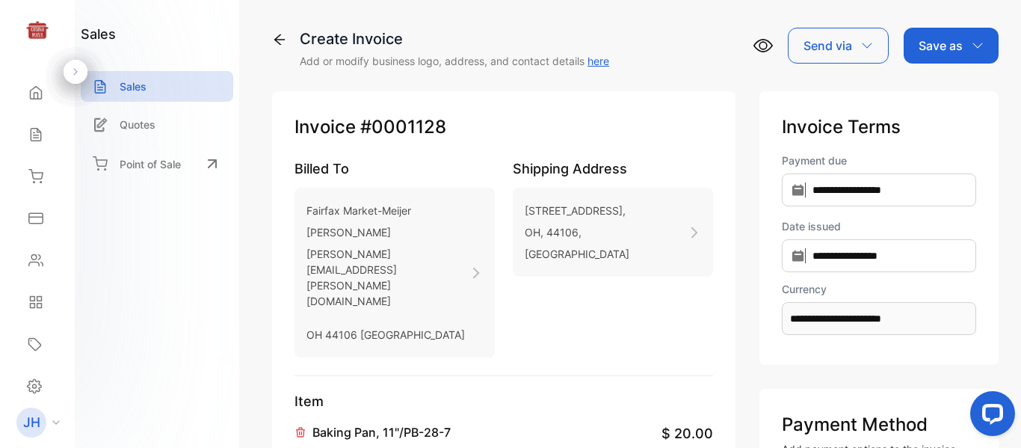
click at [973, 46] on icon "button" at bounding box center [977, 46] width 12 height 12
click at [950, 96] on div "Invoice" at bounding box center [947, 95] width 86 height 30
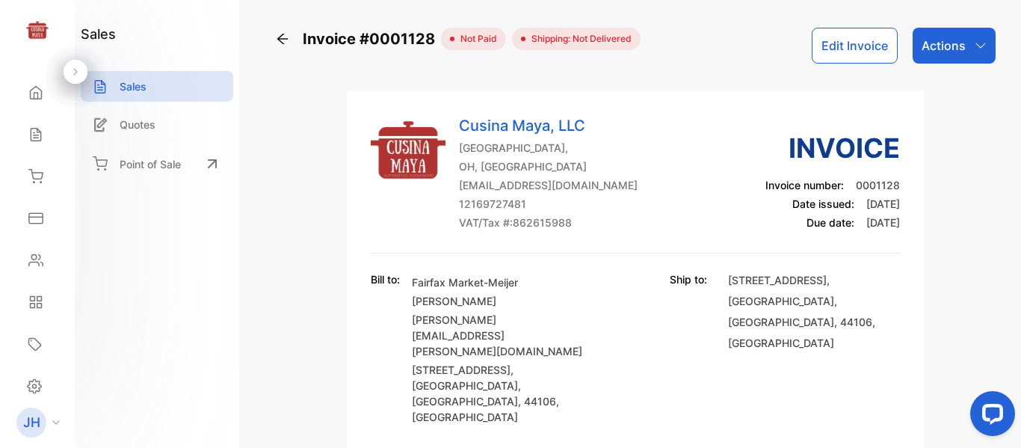
click at [962, 57] on div "Actions" at bounding box center [953, 46] width 83 height 36
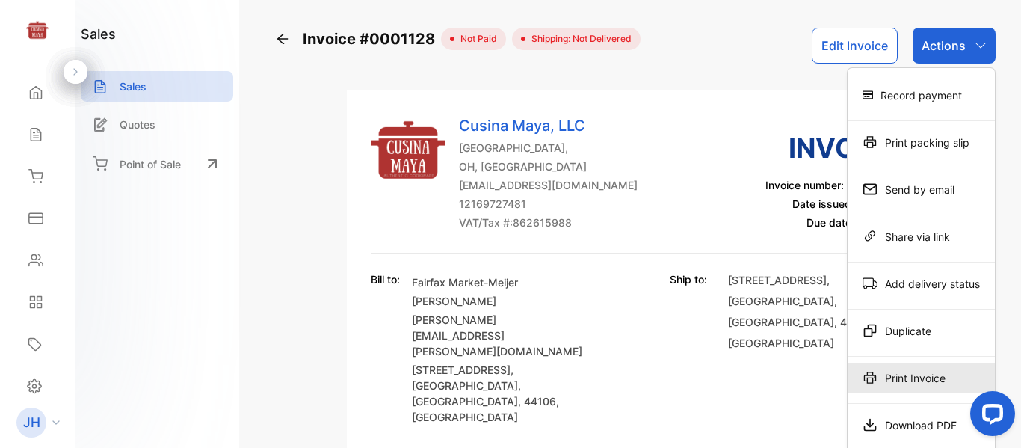
click at [920, 377] on div "Print Invoice" at bounding box center [920, 377] width 147 height 30
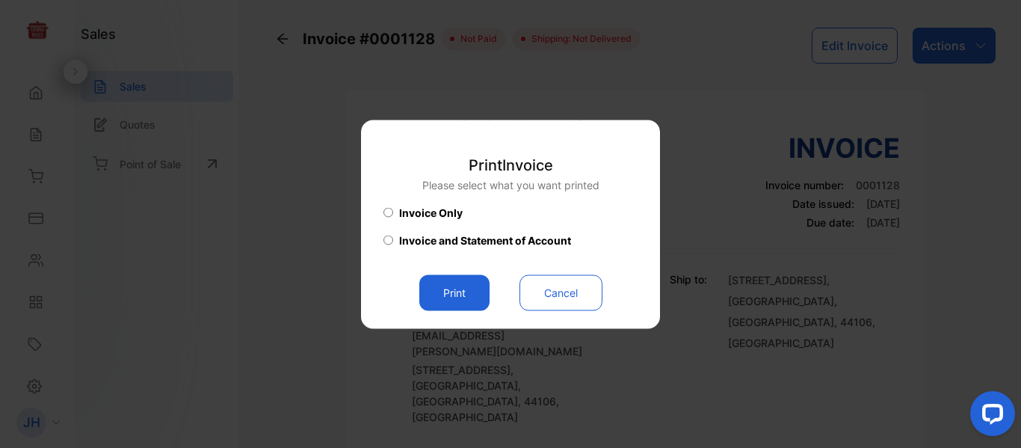
click at [456, 297] on button "Print" at bounding box center [454, 292] width 70 height 36
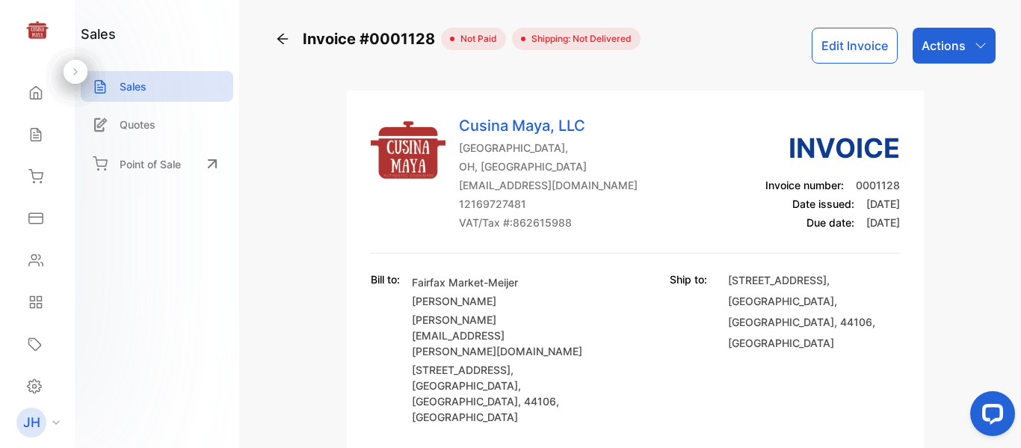
click at [967, 43] on div "Actions" at bounding box center [953, 46] width 83 height 36
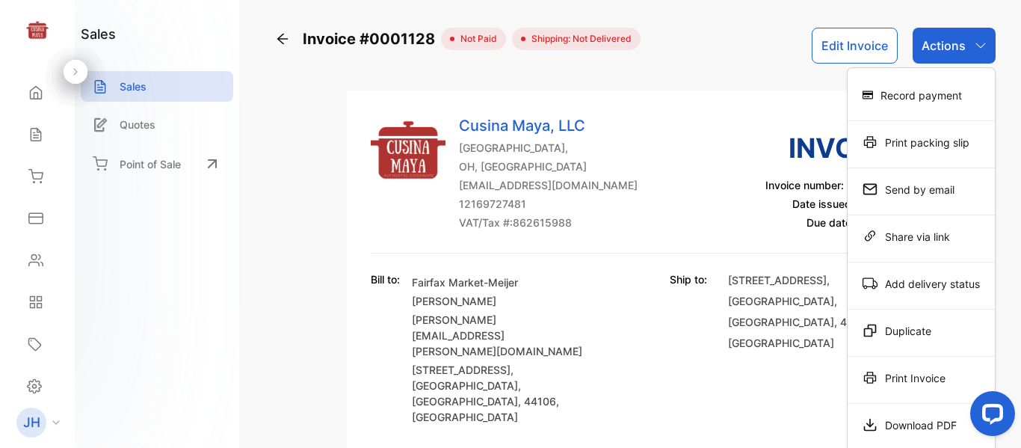
click at [886, 383] on div "Print Invoice" at bounding box center [920, 377] width 147 height 30
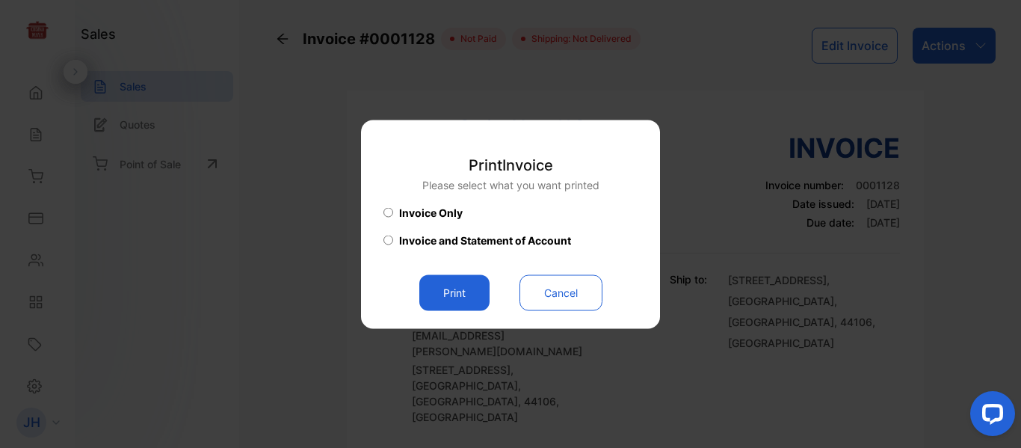
click at [463, 296] on button "Print" at bounding box center [454, 292] width 70 height 36
